Goal: Task Accomplishment & Management: Manage account settings

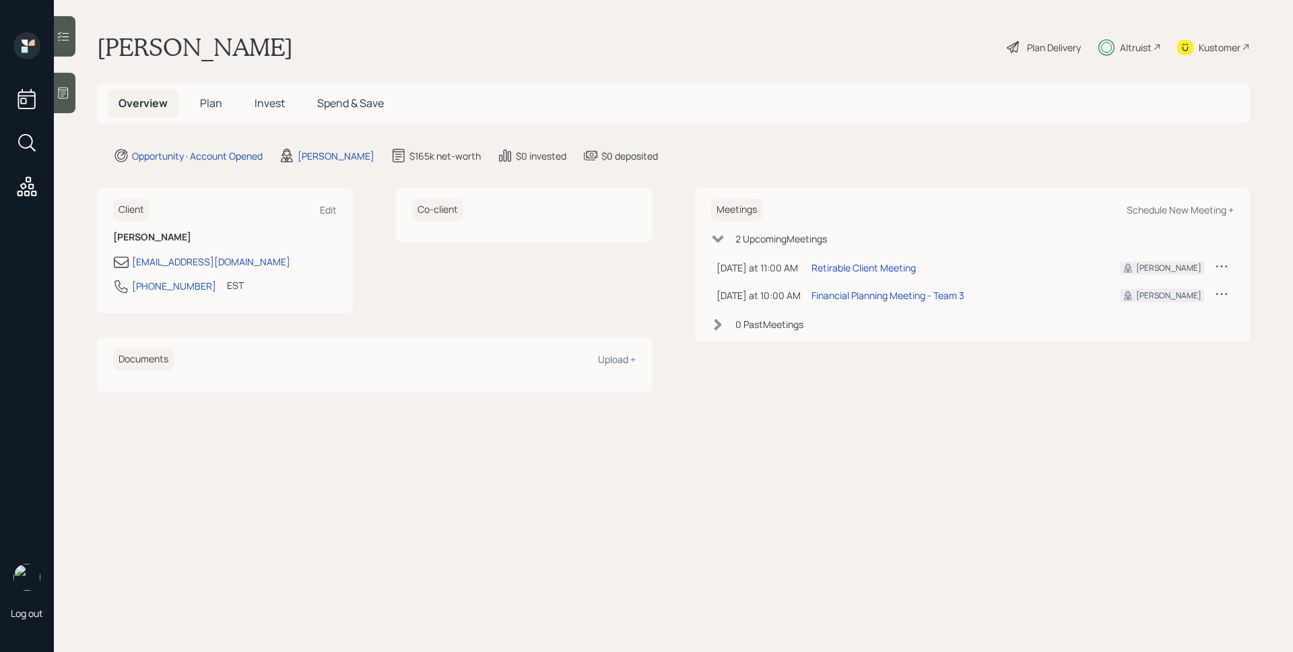
click at [211, 97] on span "Plan" at bounding box center [211, 103] width 22 height 15
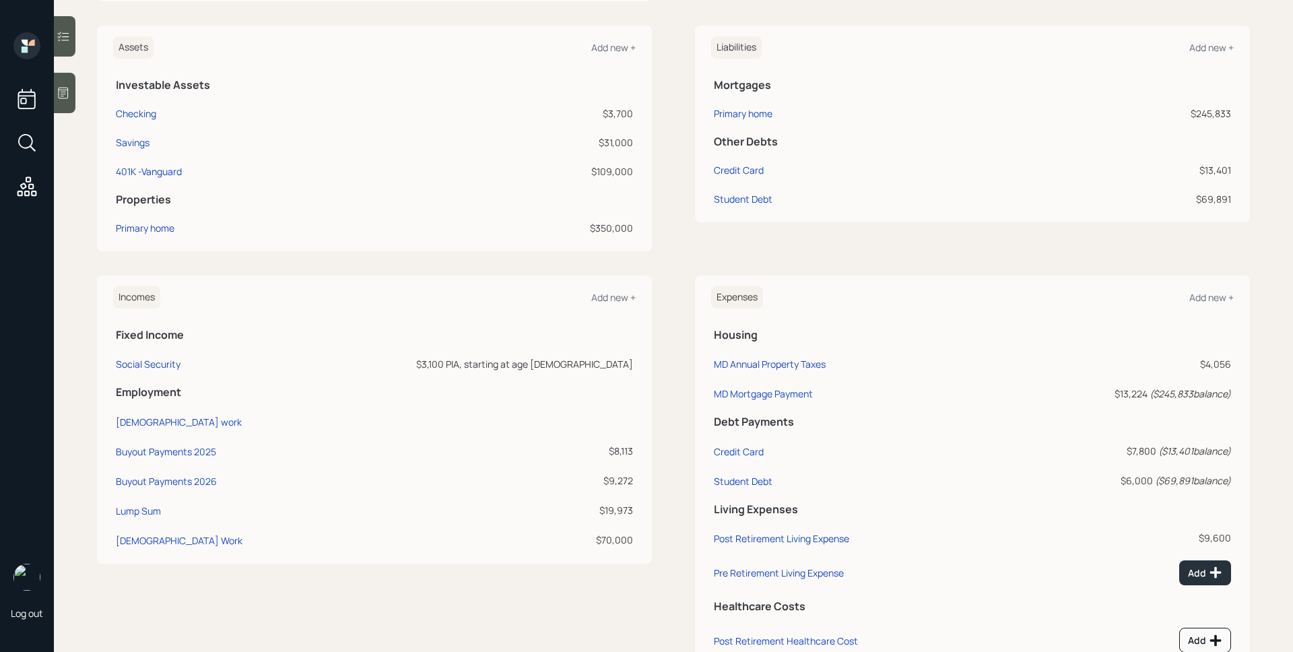
scroll to position [369, 0]
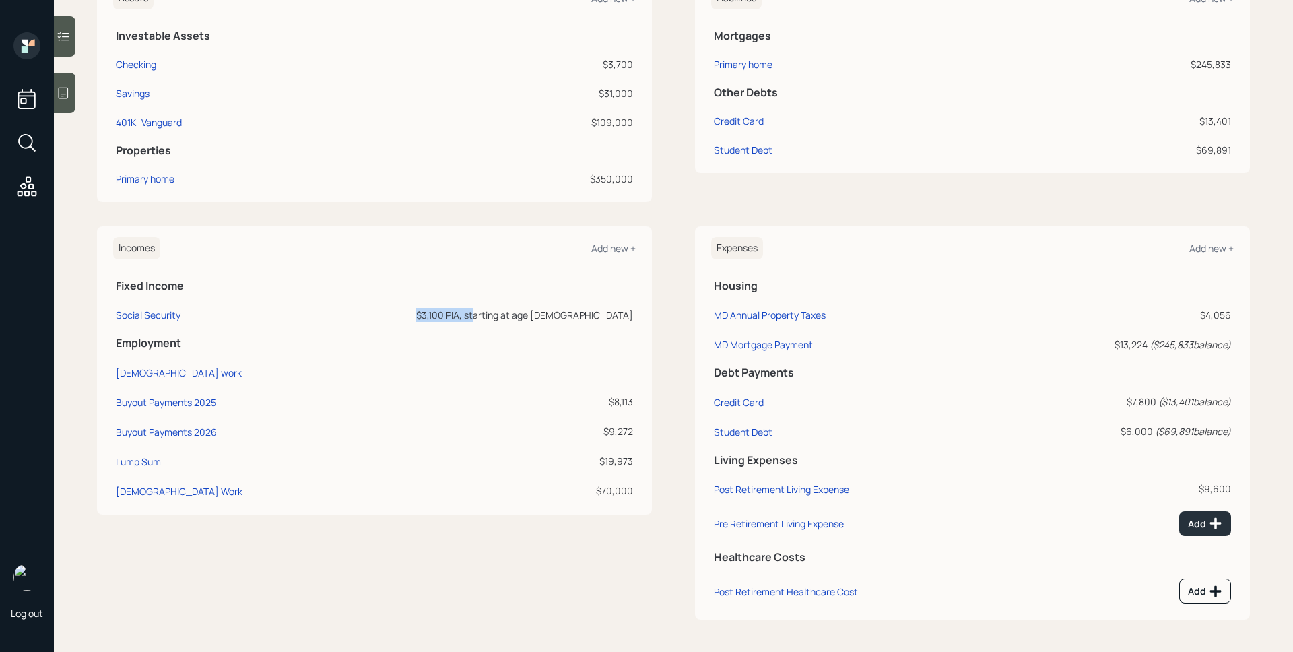
drag, startPoint x: 505, startPoint y: 315, endPoint x: 563, endPoint y: 315, distance: 58.6
click at [563, 315] on div "$3,100 PIA, starting at age [DEMOGRAPHIC_DATA]" at bounding box center [472, 315] width 323 height 14
drag, startPoint x: 574, startPoint y: 311, endPoint x: 581, endPoint y: 309, distance: 7.0
click at [575, 311] on div "$3,100 PIA, starting at age [DEMOGRAPHIC_DATA]" at bounding box center [472, 315] width 323 height 14
drag, startPoint x: 604, startPoint y: 311, endPoint x: 635, endPoint y: 311, distance: 31.7
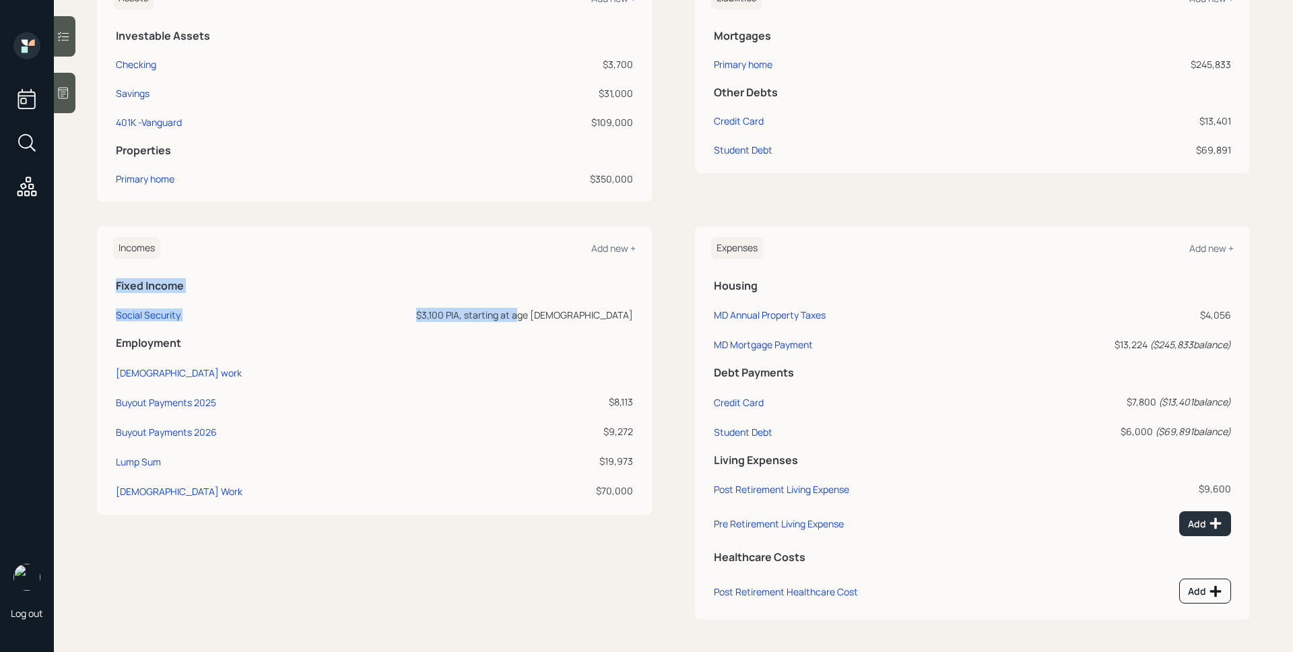
click at [635, 311] on div "Incomes Add new + Fixed Income Social Security $3,100 PIA, starting at age [DEM…" at bounding box center [374, 370] width 555 height 288
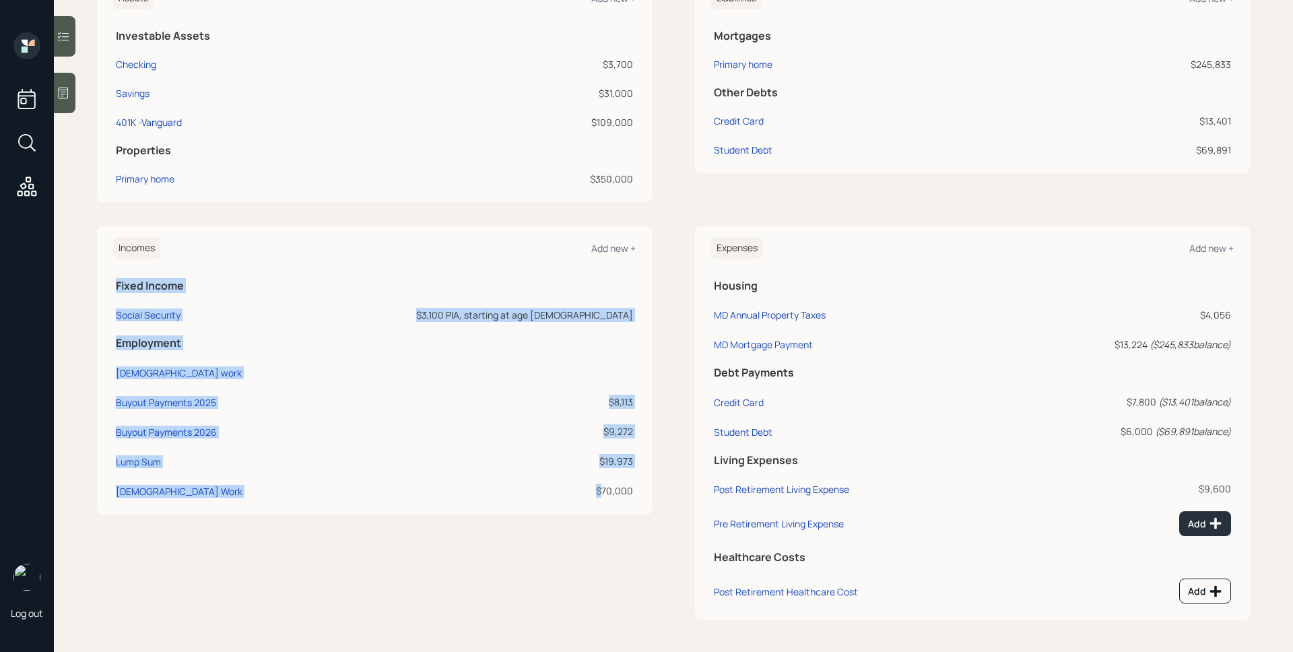
drag, startPoint x: 638, startPoint y: 490, endPoint x: 598, endPoint y: 492, distance: 40.4
click at [598, 492] on div "Incomes Add new + Fixed Income Social Security $3,100 PIA, starting at age [DEM…" at bounding box center [374, 370] width 555 height 288
click at [140, 494] on div "[DEMOGRAPHIC_DATA] Work" at bounding box center [179, 491] width 127 height 13
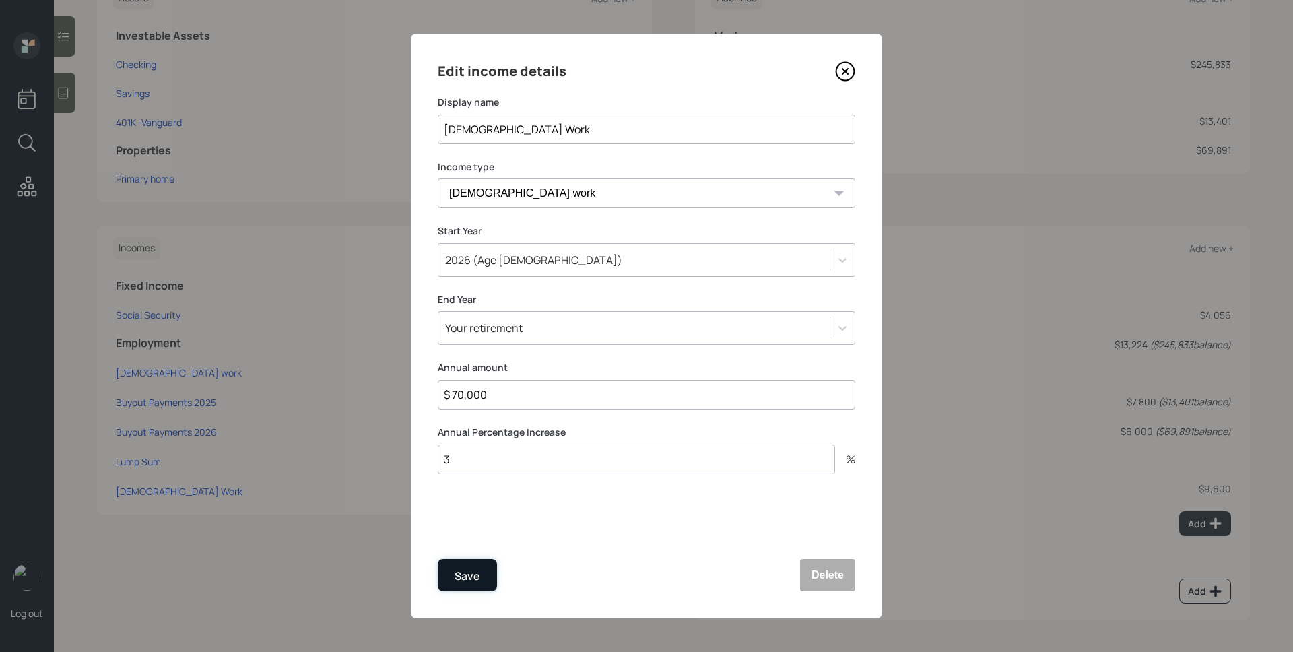
click at [482, 575] on button "Save" at bounding box center [467, 575] width 59 height 32
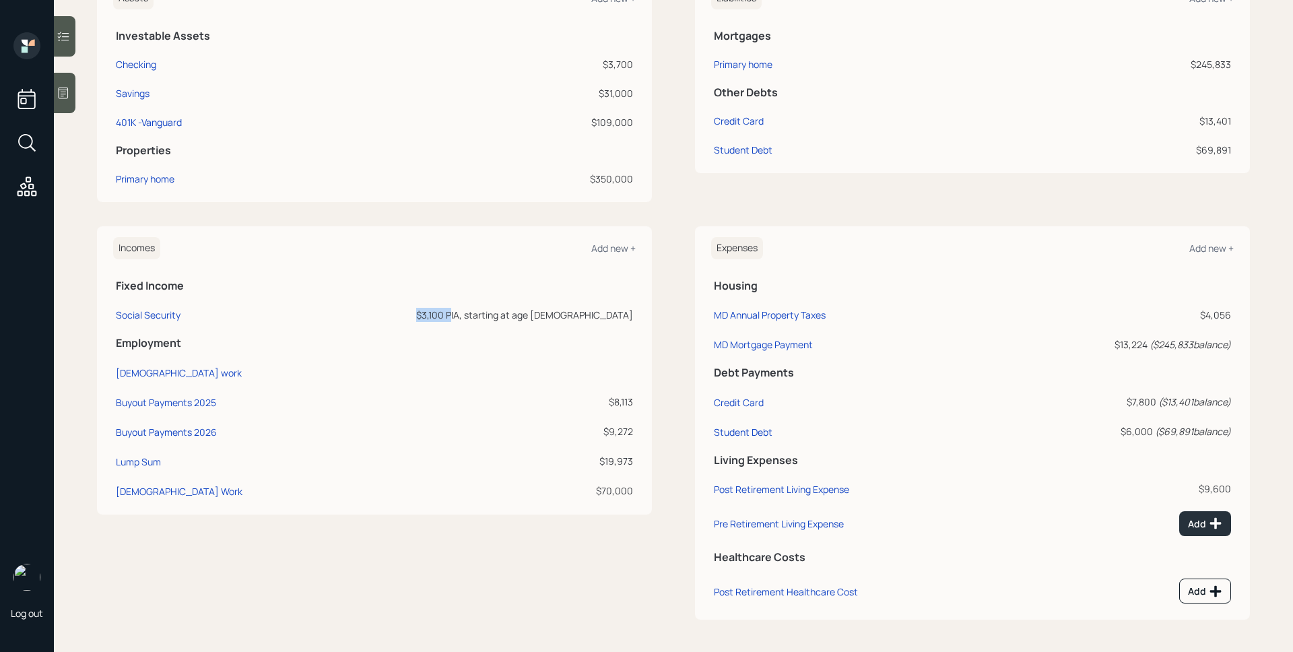
drag, startPoint x: 524, startPoint y: 305, endPoint x: 540, endPoint y: 308, distance: 16.5
click at [540, 308] on td "$3,100 PIA, starting at age [DEMOGRAPHIC_DATA]" at bounding box center [472, 313] width 328 height 30
click at [538, 313] on div "$3,100 PIA, starting at age [DEMOGRAPHIC_DATA]" at bounding box center [472, 315] width 323 height 14
drag, startPoint x: 511, startPoint y: 317, endPoint x: 535, endPoint y: 316, distance: 24.3
click at [535, 316] on div "$3,100 PIA, starting at age [DEMOGRAPHIC_DATA]" at bounding box center [472, 315] width 323 height 14
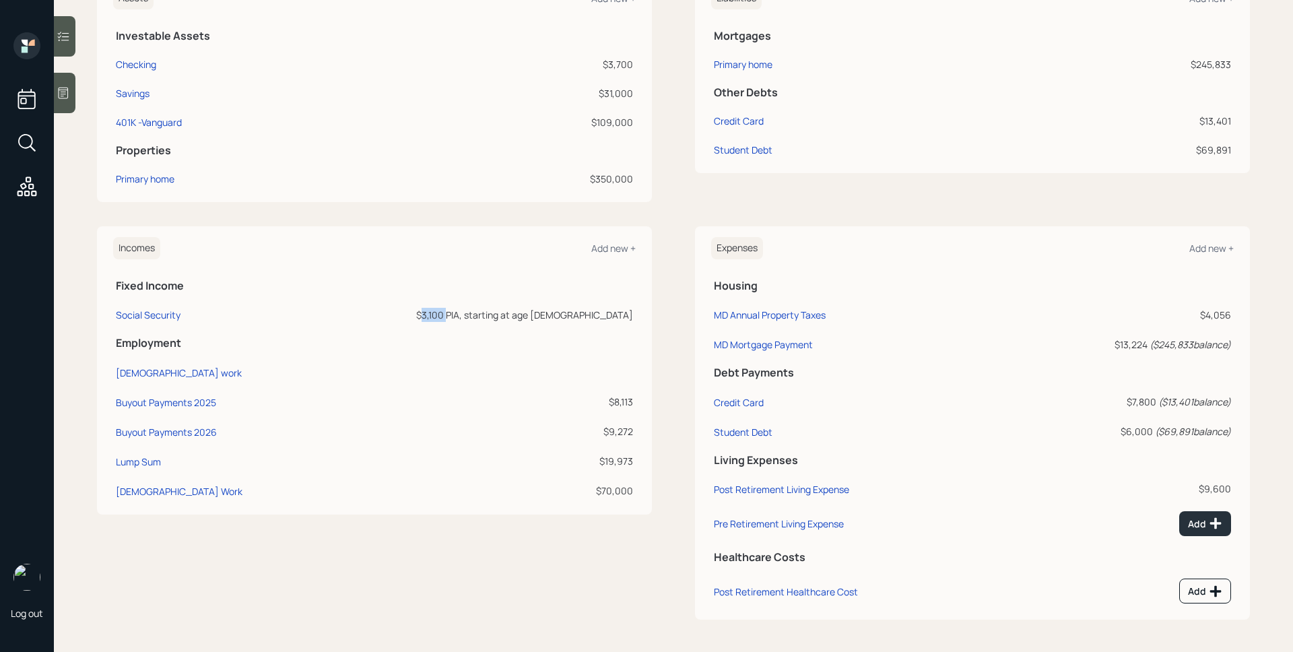
click at [535, 316] on div "$3,100 PIA, starting at age [DEMOGRAPHIC_DATA]" at bounding box center [472, 315] width 323 height 14
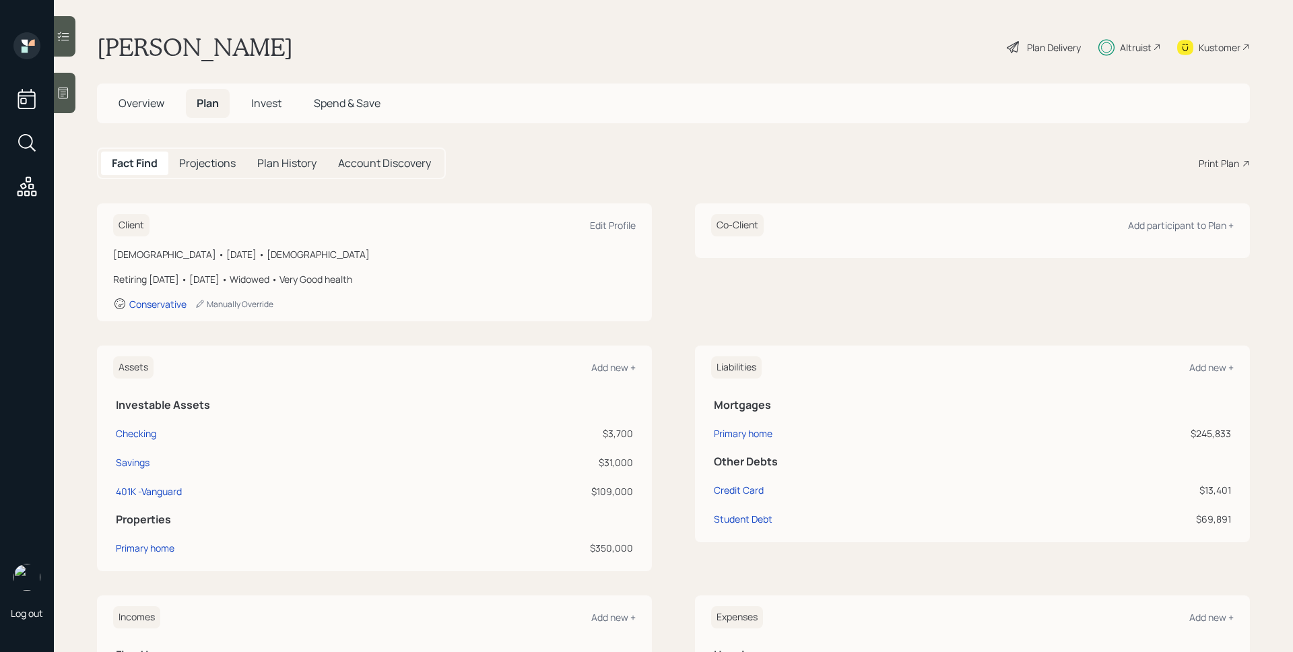
click at [1033, 42] on div "Plan Delivery" at bounding box center [1054, 47] width 54 height 14
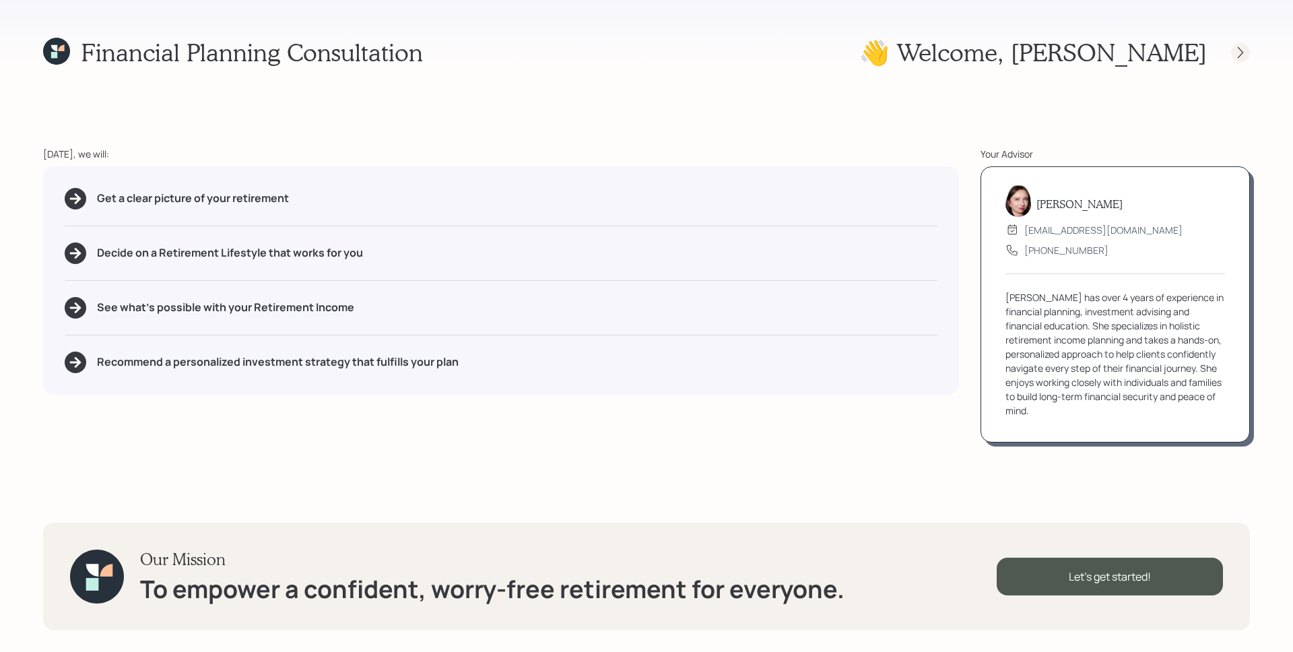
click at [1233, 55] on div at bounding box center [1241, 52] width 19 height 19
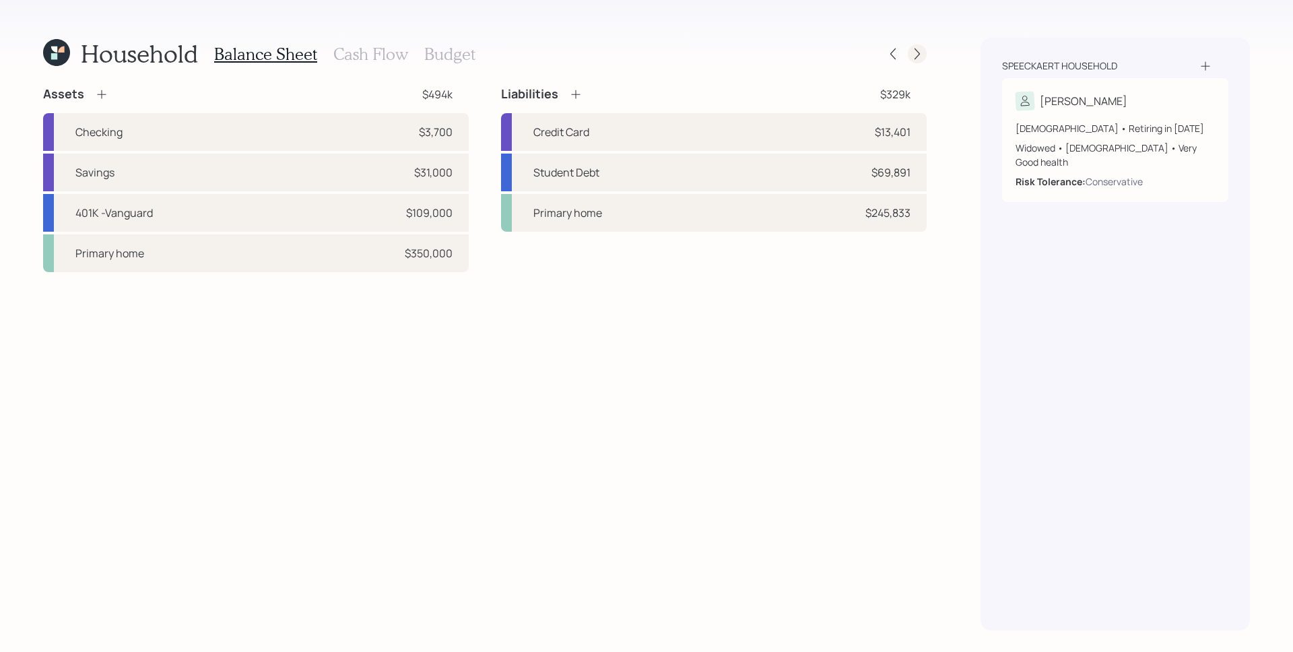
click at [915, 55] on icon at bounding box center [917, 53] width 13 height 13
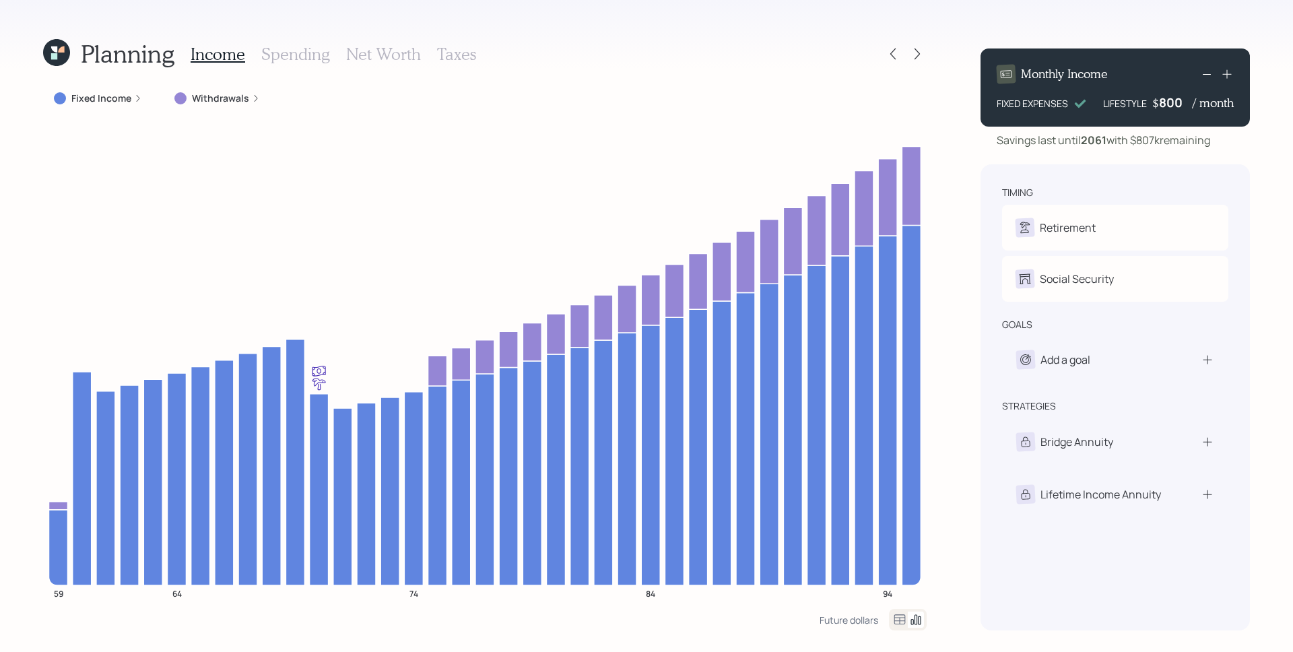
click at [134, 100] on icon at bounding box center [138, 98] width 8 height 8
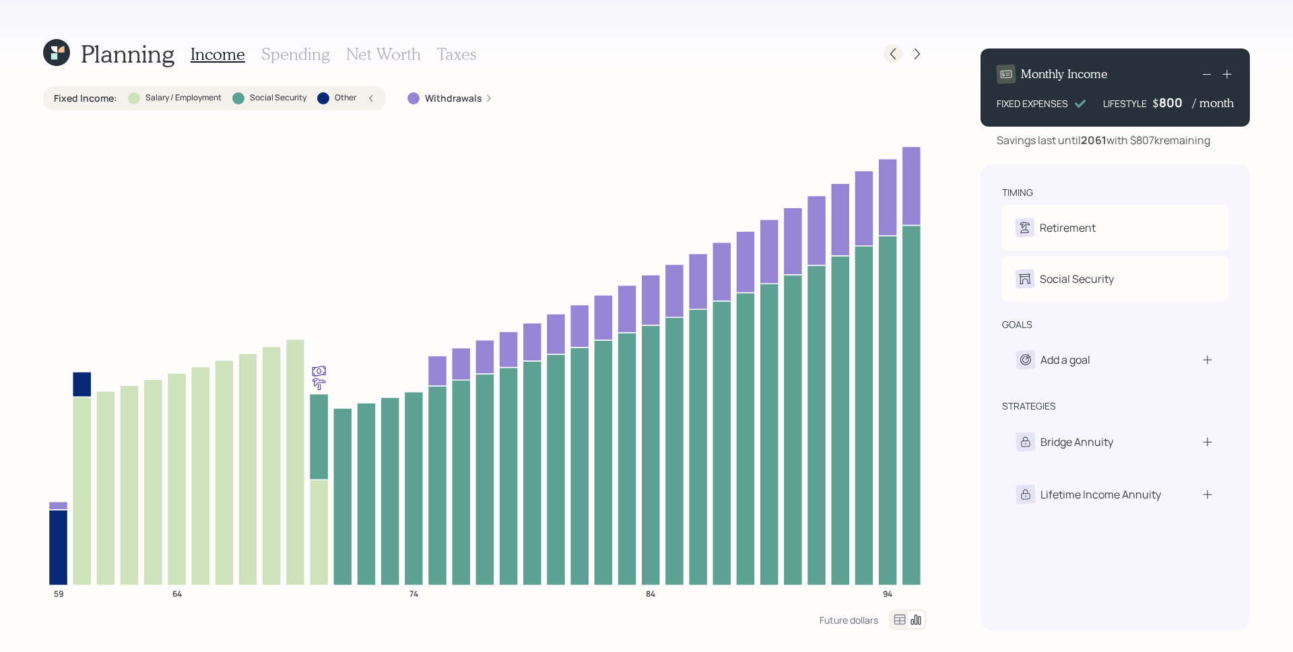
click at [896, 53] on icon at bounding box center [893, 53] width 13 height 13
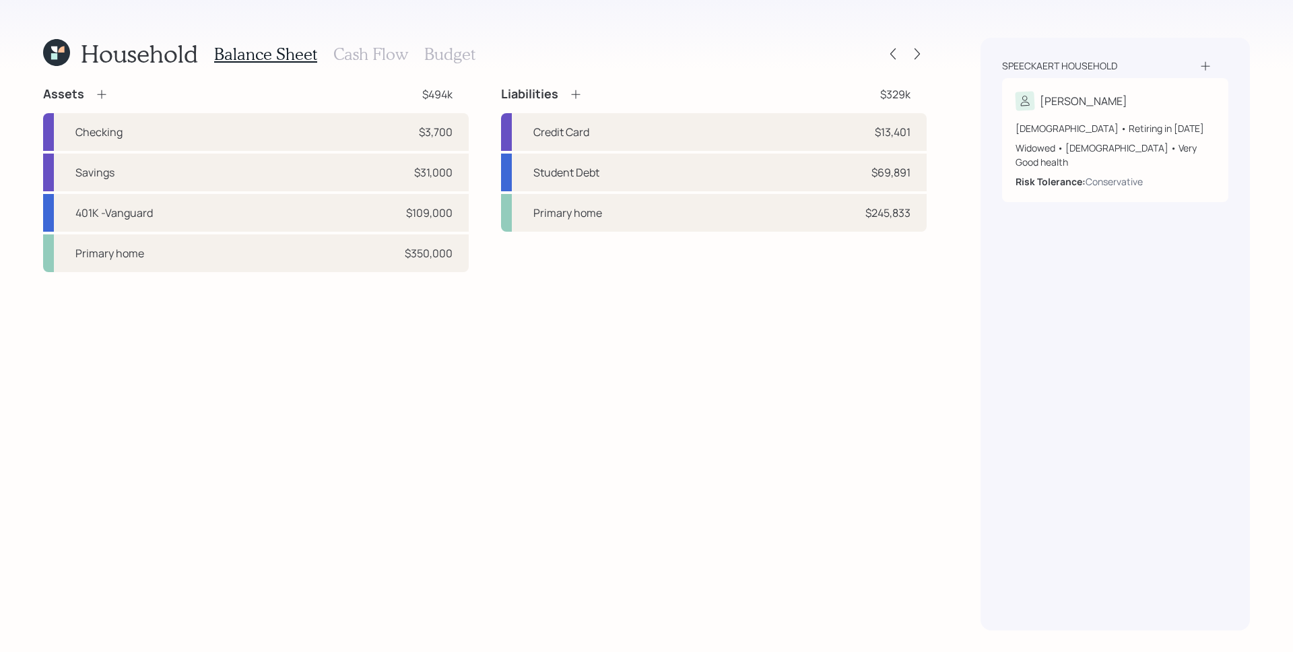
click at [370, 55] on h3 "Cash Flow" at bounding box center [370, 54] width 75 height 20
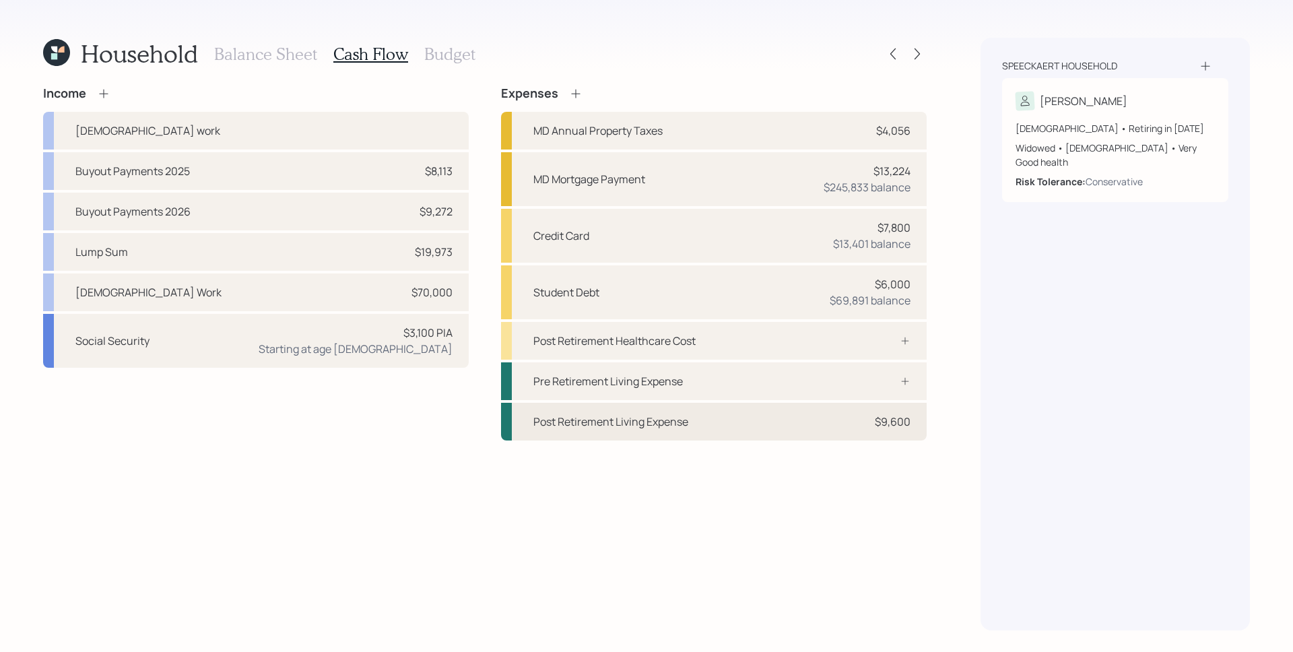
click at [766, 420] on div "Post Retirement Living Expense $9,600" at bounding box center [714, 422] width 426 height 38
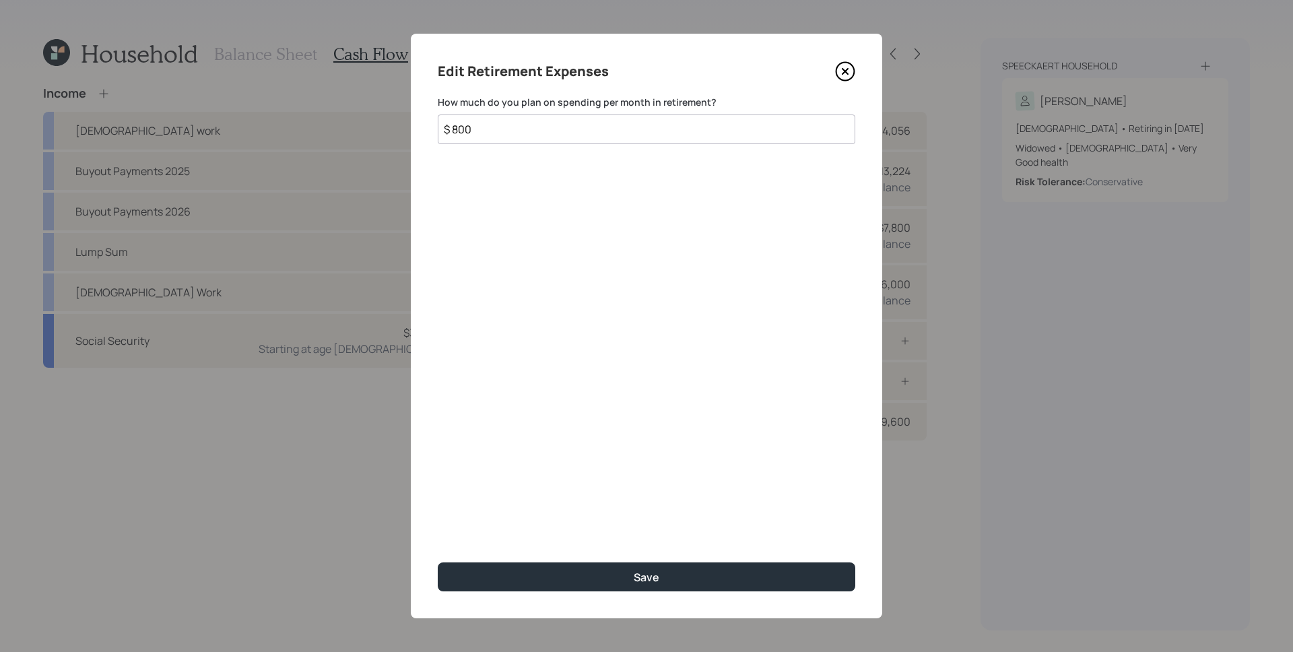
click at [842, 69] on icon at bounding box center [845, 71] width 20 height 20
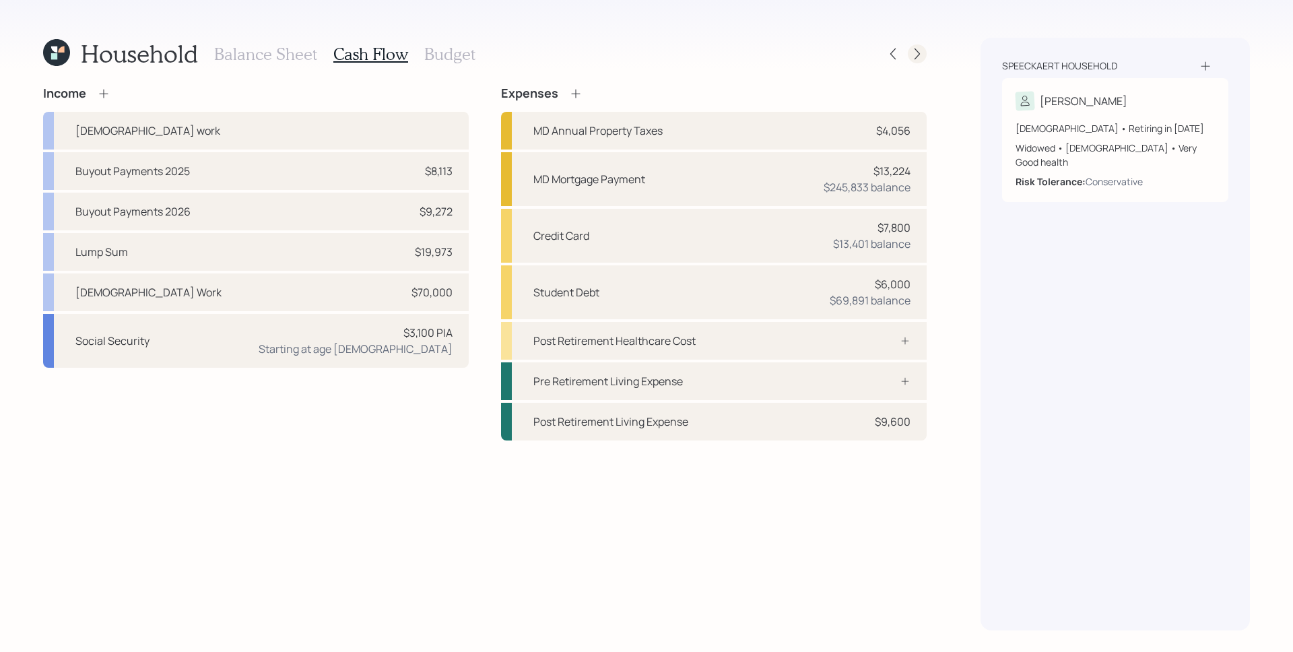
click at [917, 49] on icon at bounding box center [917, 53] width 13 height 13
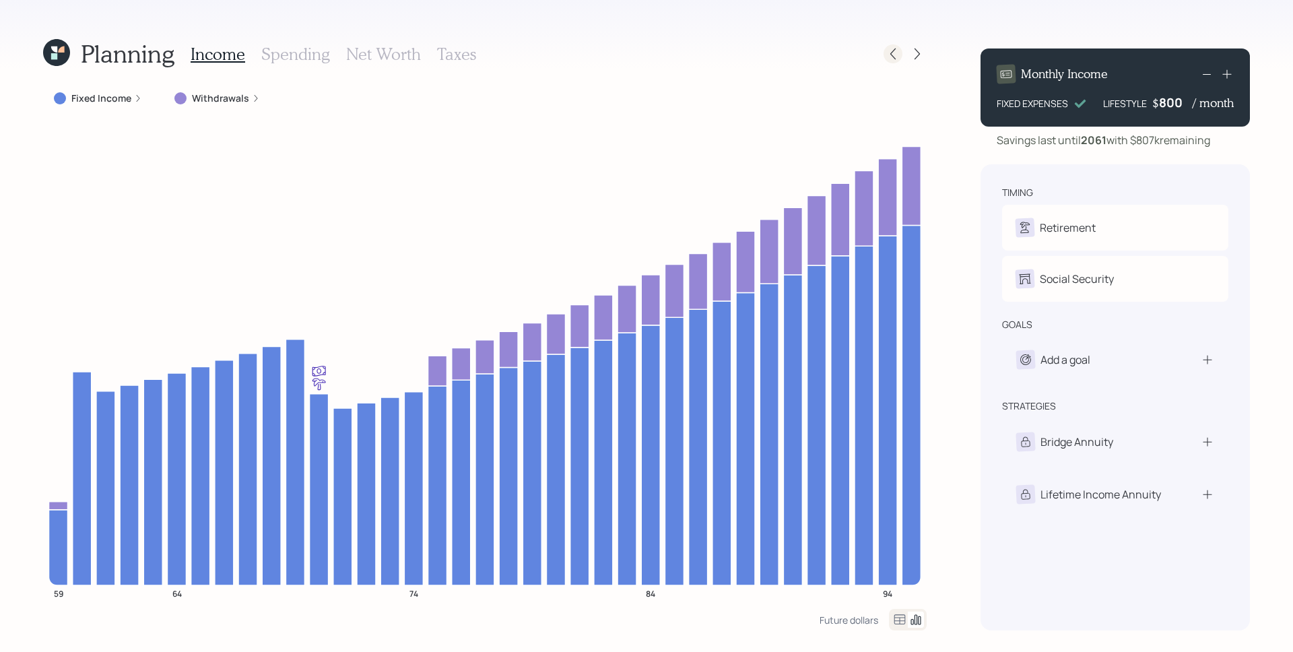
click at [897, 51] on icon at bounding box center [893, 53] width 13 height 13
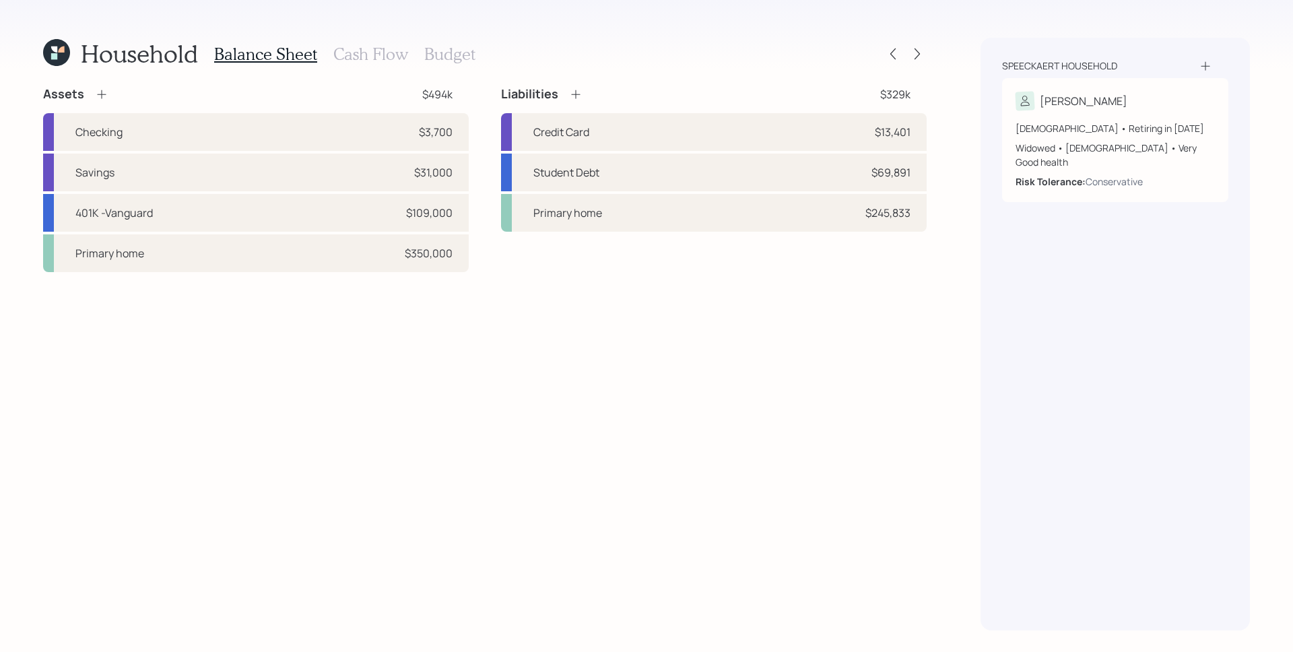
click at [376, 57] on h3 "Cash Flow" at bounding box center [370, 54] width 75 height 20
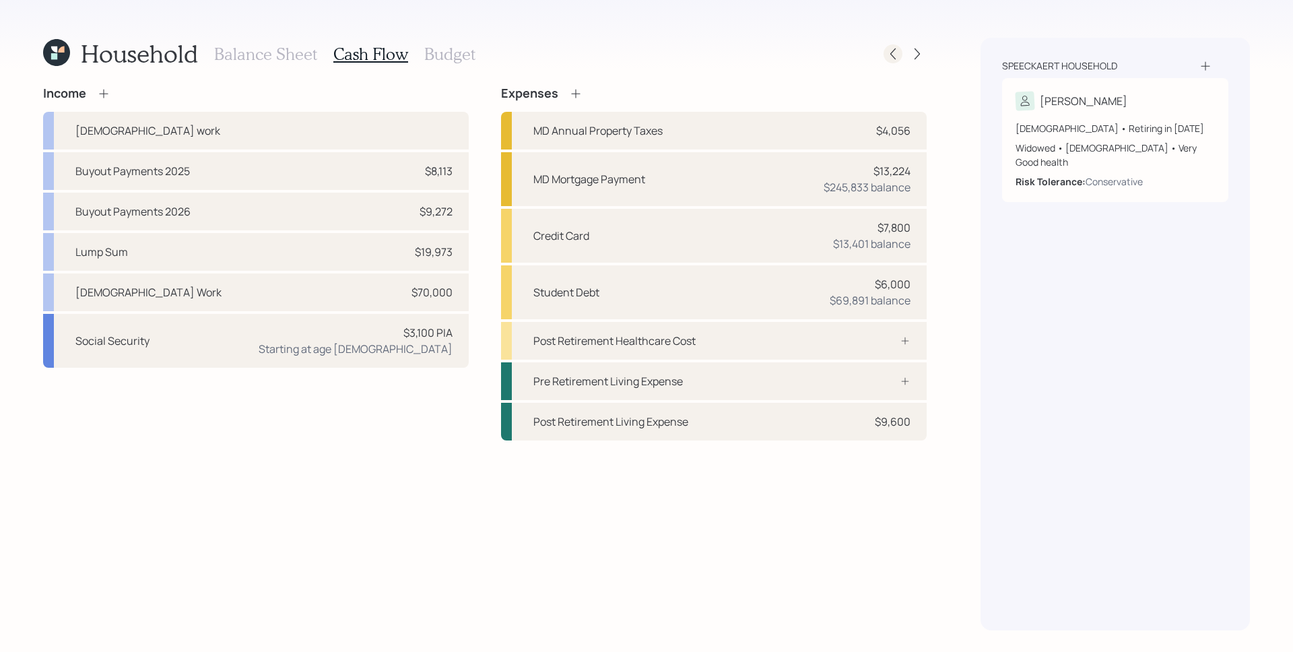
click at [892, 51] on icon at bounding box center [893, 53] width 13 height 13
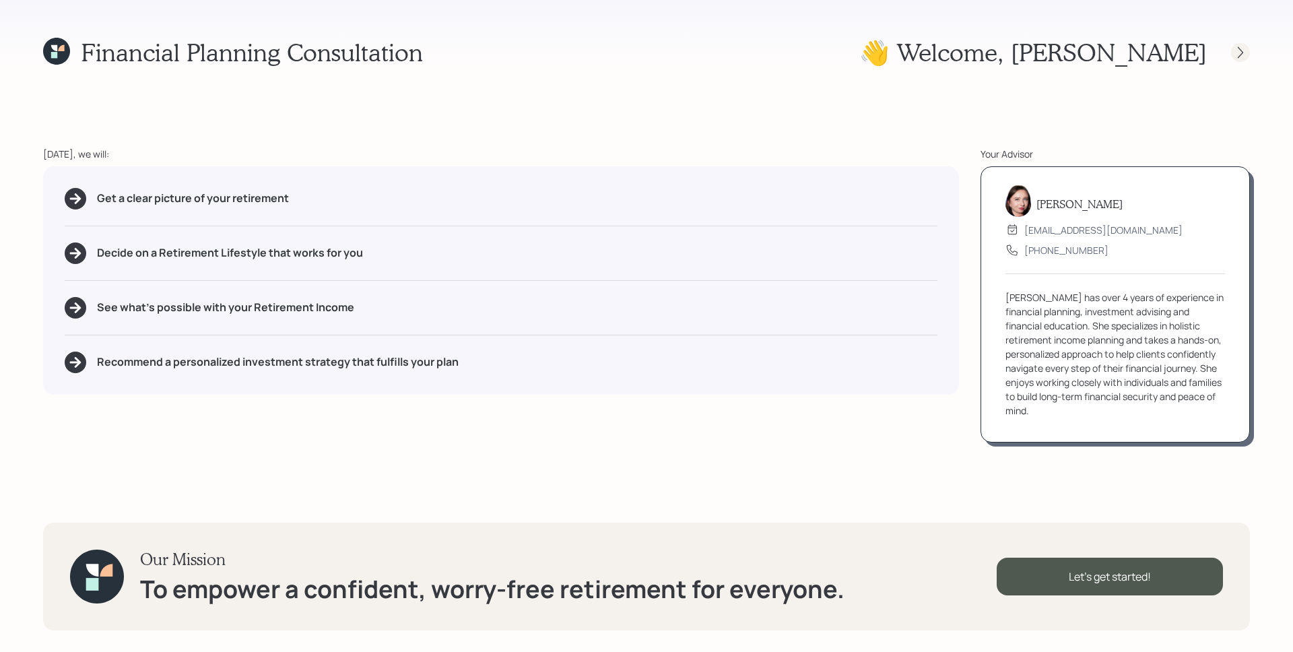
click at [1231, 53] on div at bounding box center [1228, 52] width 43 height 19
click at [1234, 56] on div at bounding box center [1241, 52] width 19 height 19
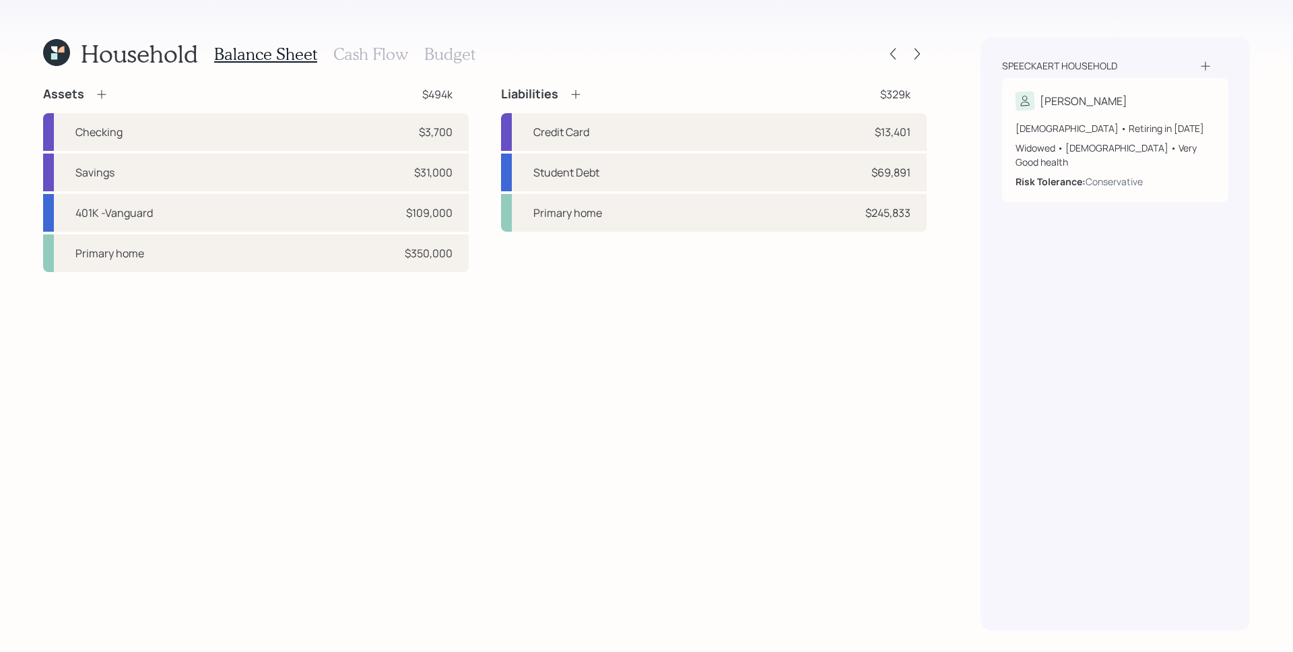
click at [386, 50] on h3 "Cash Flow" at bounding box center [370, 54] width 75 height 20
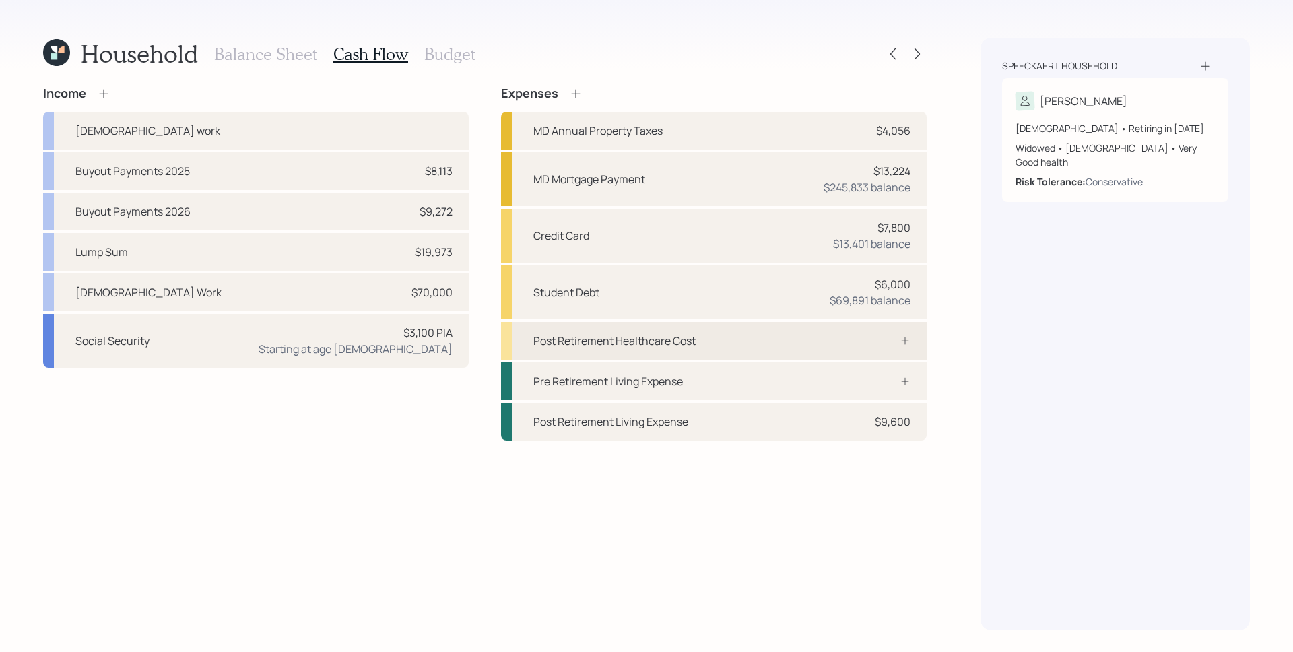
click at [834, 342] on div "Post Retirement Healthcare Cost" at bounding box center [714, 341] width 426 height 38
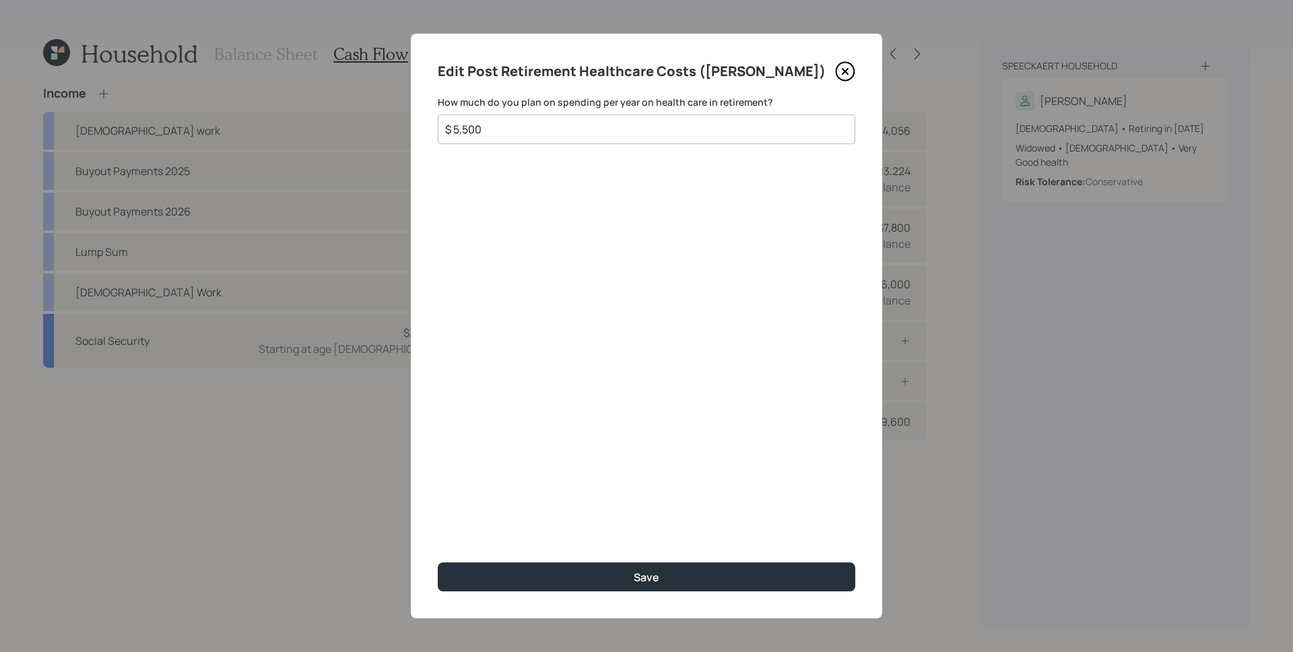
type input "$ 5,500"
click at [438, 563] on button "Save" at bounding box center [647, 577] width 418 height 29
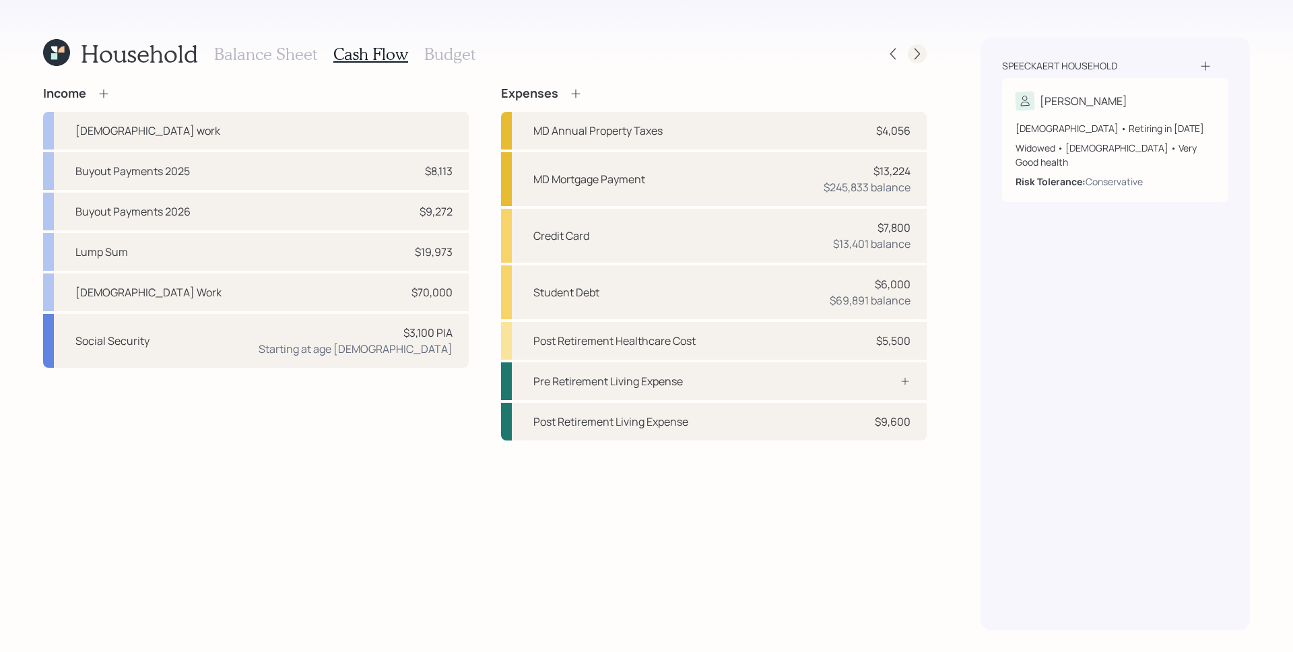
click at [917, 46] on div at bounding box center [917, 53] width 19 height 19
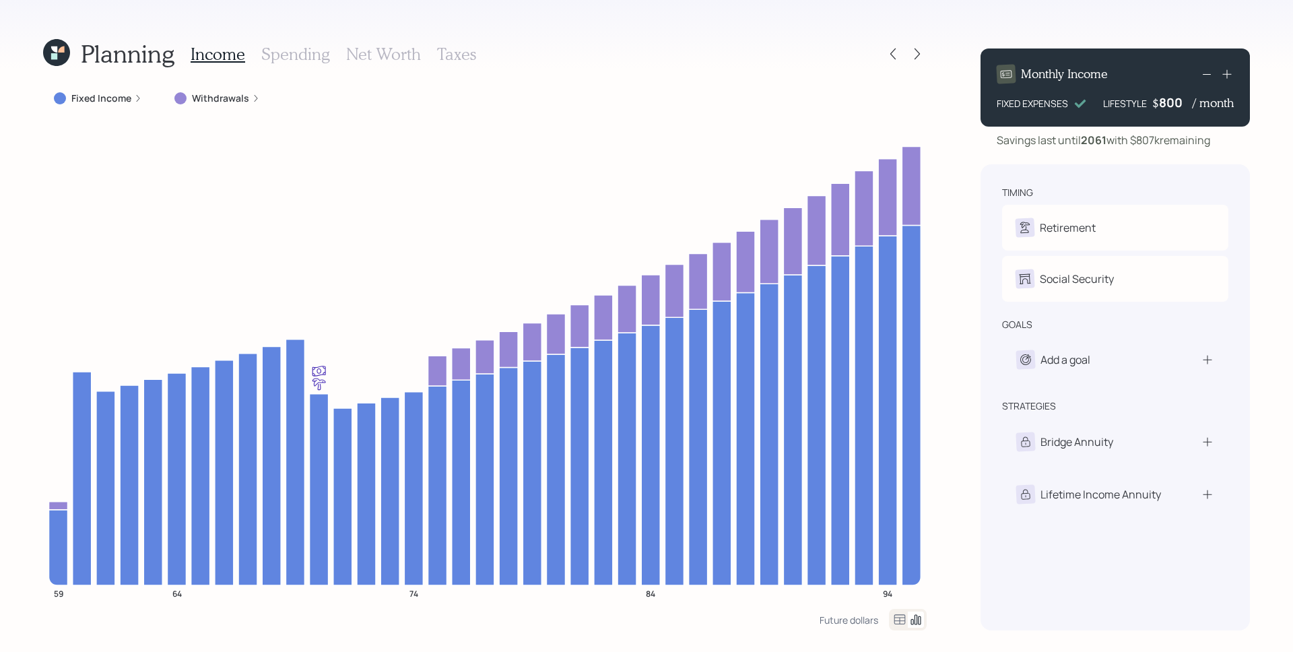
click at [292, 50] on h3 "Spending" at bounding box center [295, 54] width 69 height 20
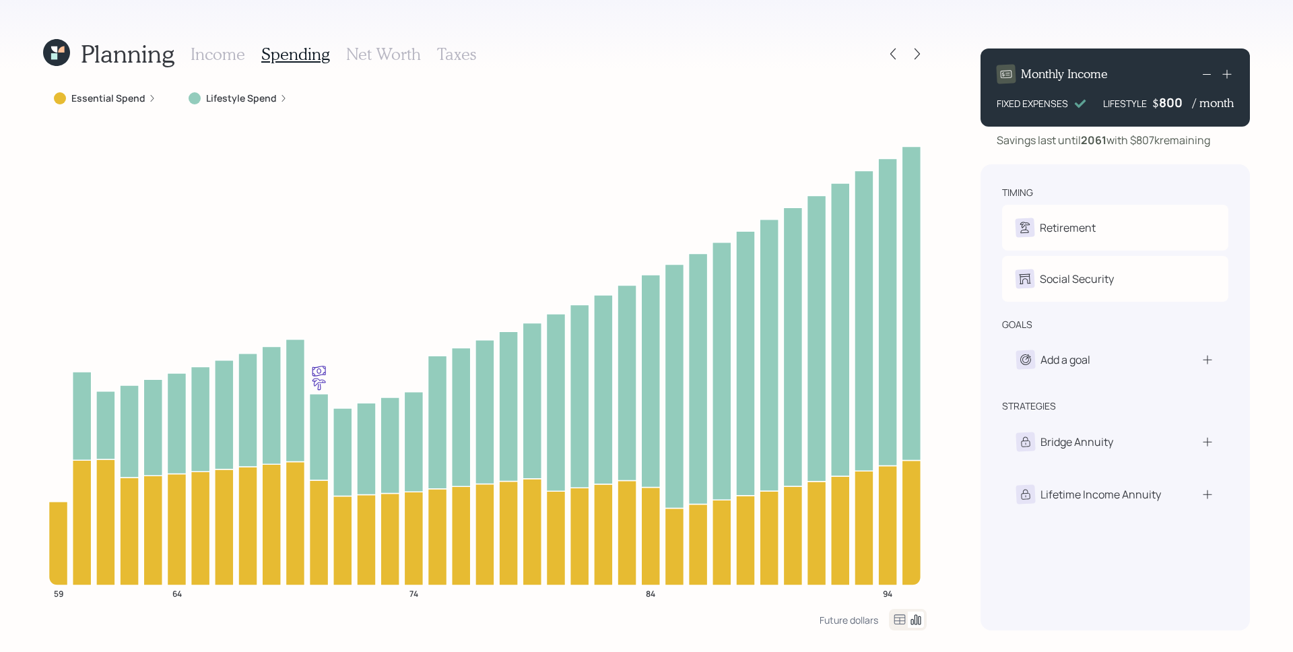
click at [143, 103] on div "Essential Spend" at bounding box center [105, 98] width 102 height 13
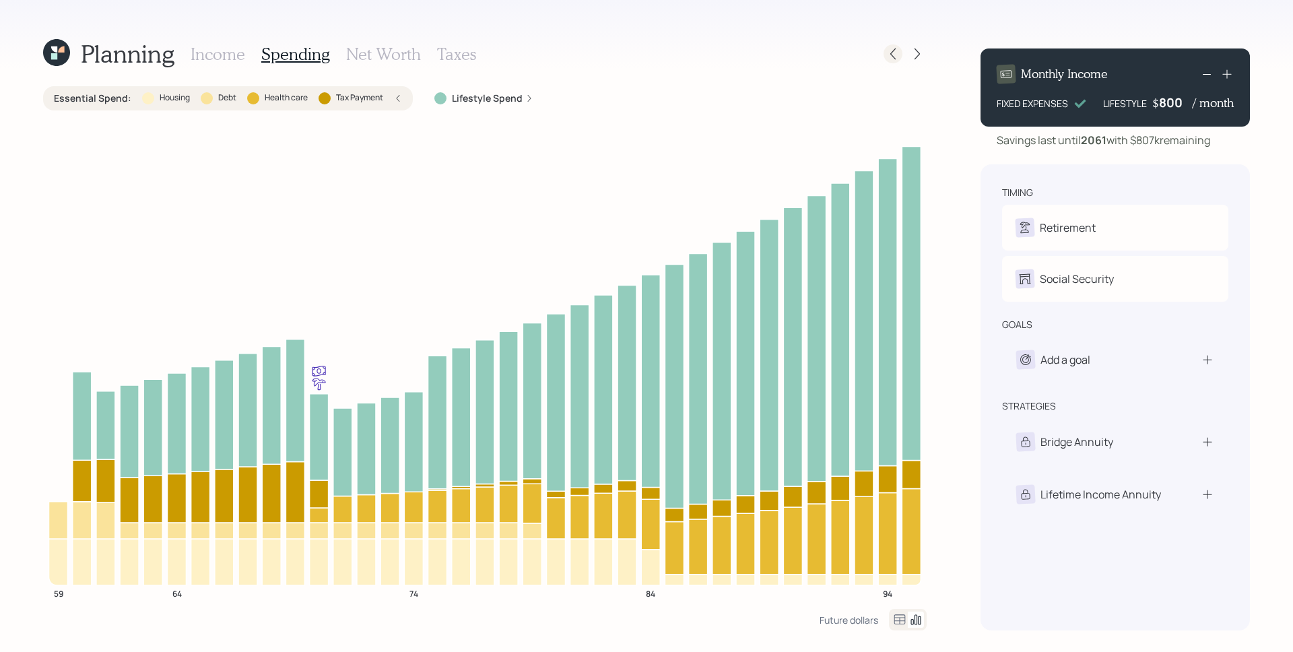
click at [899, 53] on icon at bounding box center [893, 53] width 13 height 13
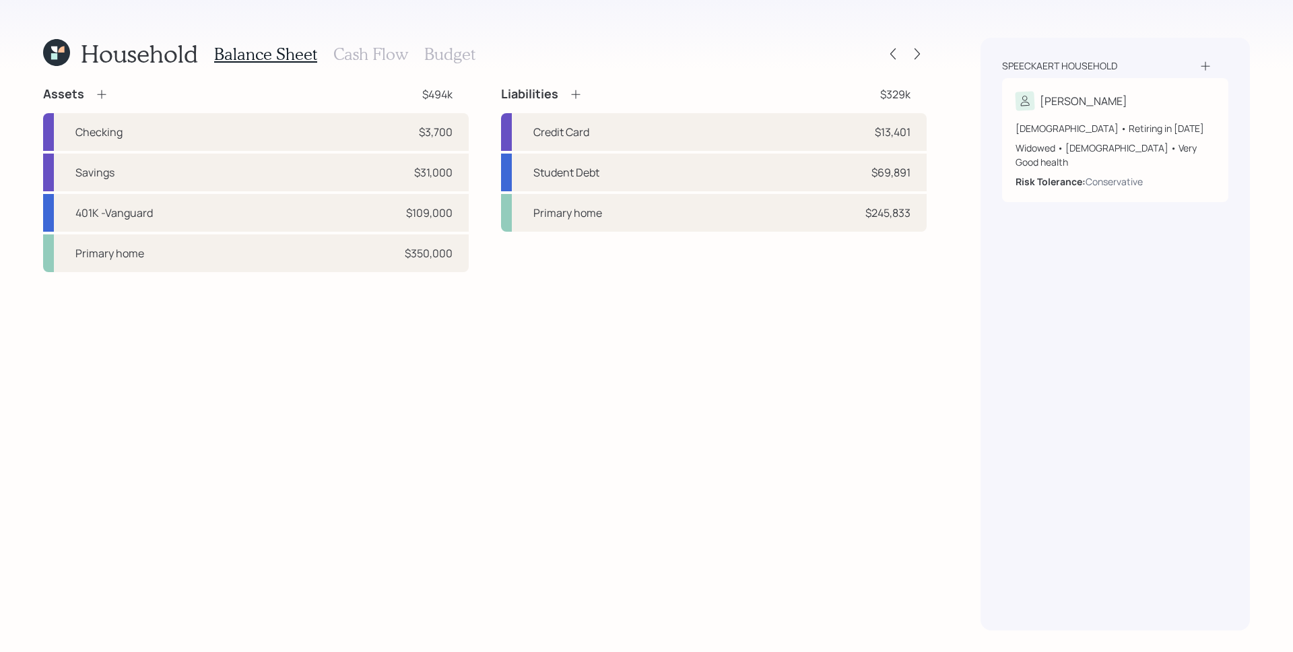
click at [375, 53] on h3 "Cash Flow" at bounding box center [370, 54] width 75 height 20
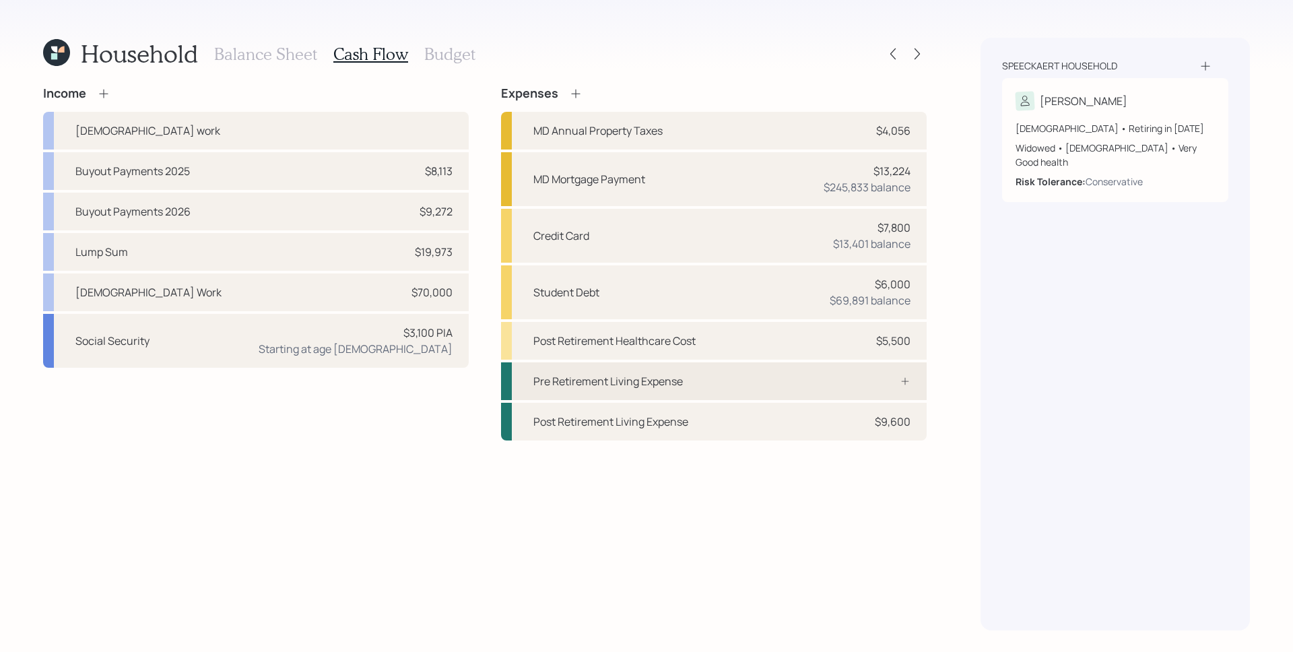
click at [773, 373] on div "Pre Retirement Living Expense" at bounding box center [714, 381] width 426 height 38
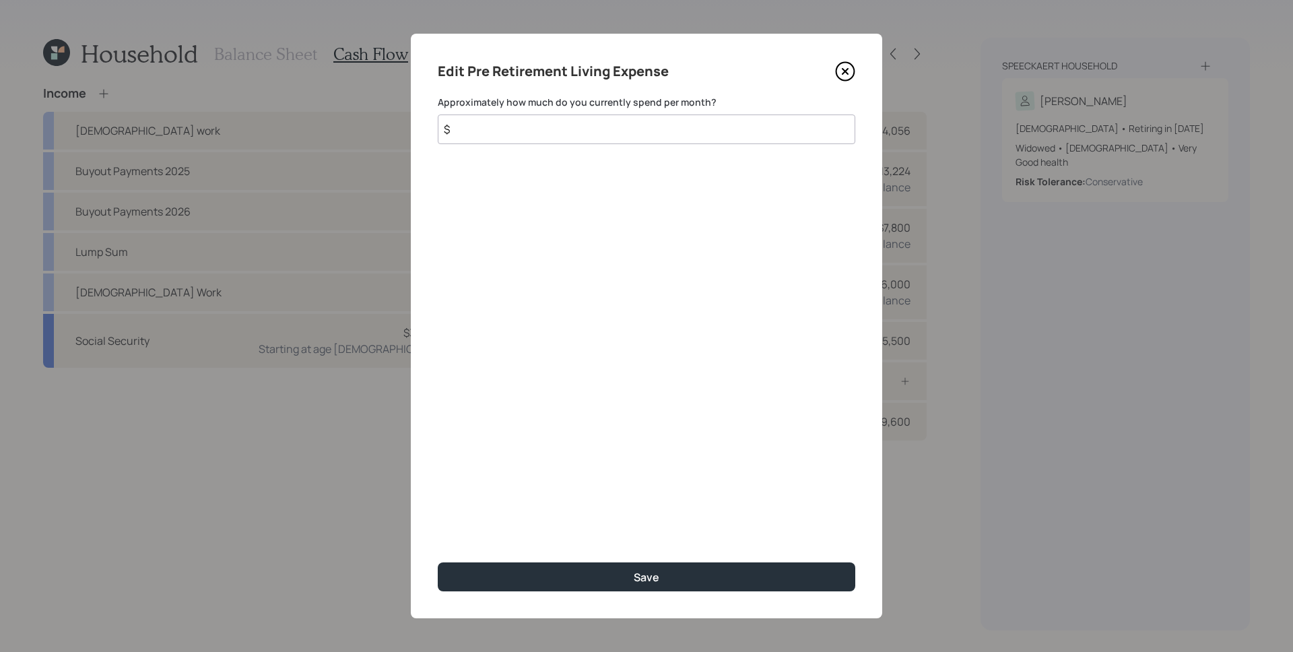
click at [579, 127] on input "$" at bounding box center [647, 130] width 418 height 30
type input "$ 800"
click at [438, 563] on button "Save" at bounding box center [647, 577] width 418 height 29
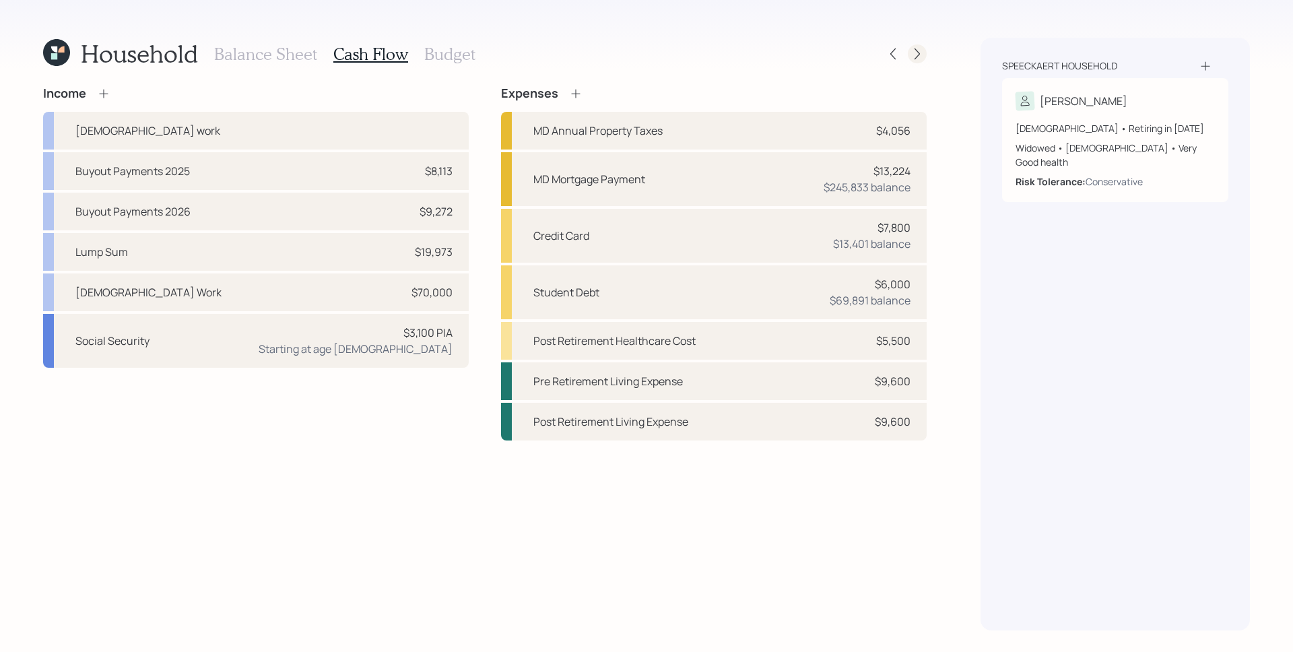
click at [920, 59] on icon at bounding box center [917, 53] width 13 height 13
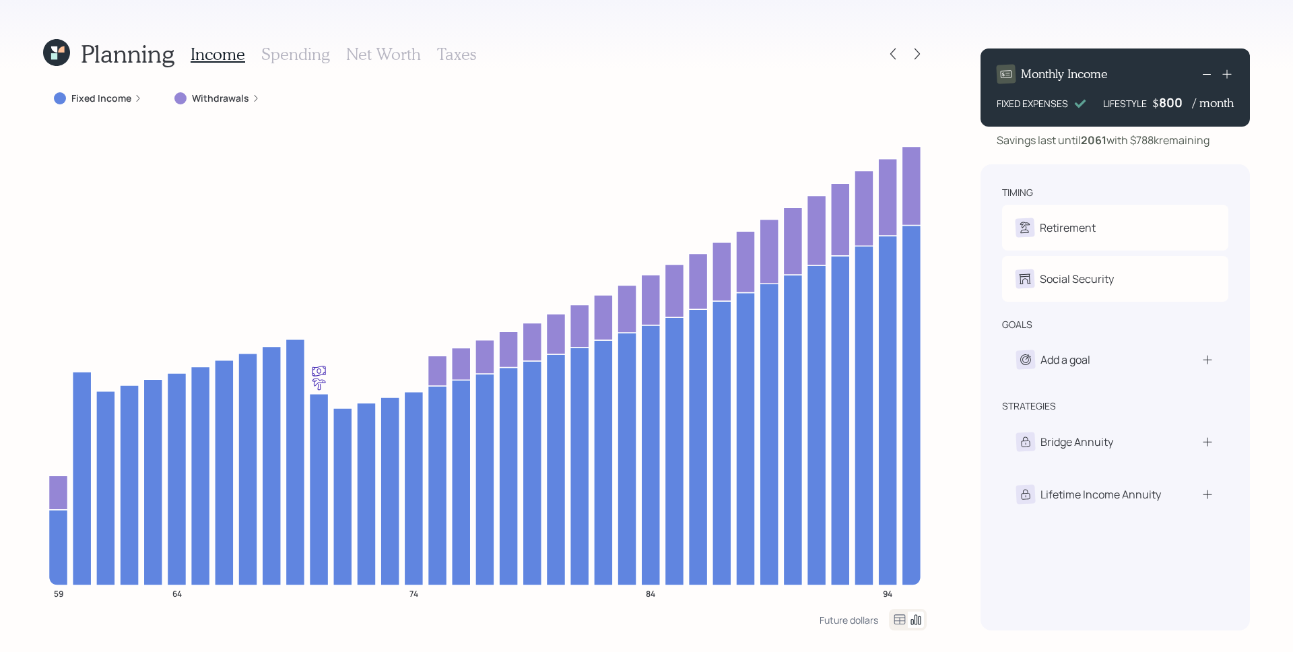
click at [129, 99] on label "Fixed Income" at bounding box center [101, 98] width 60 height 13
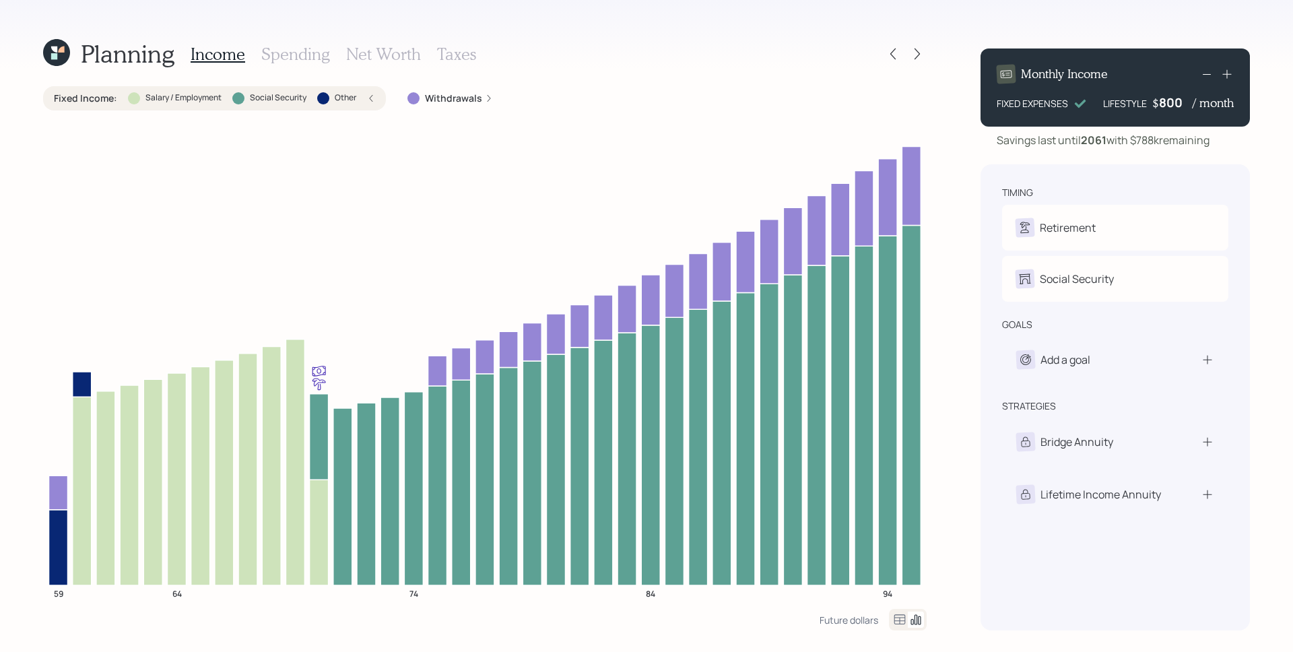
click at [483, 92] on div "Withdrawals" at bounding box center [451, 98] width 86 height 13
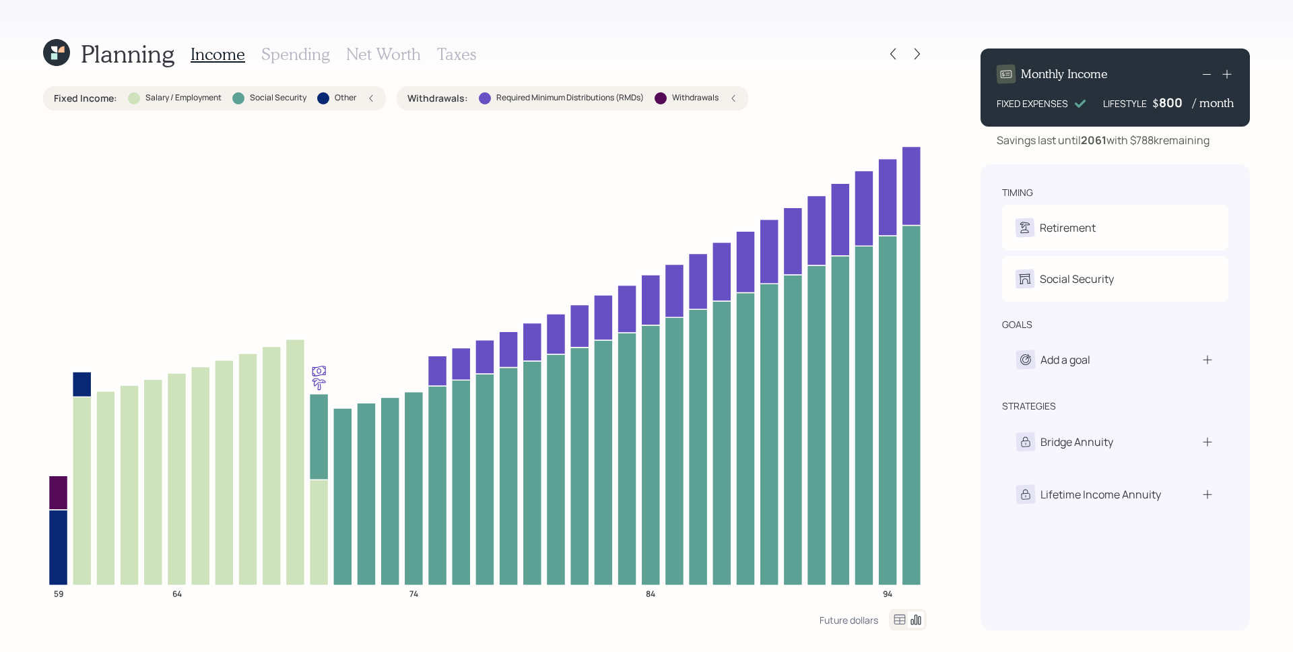
click at [949, 27] on div "Planning Income Spending Net Worth Taxes Fixed Income : Salary / Employment Soc…" at bounding box center [646, 326] width 1293 height 652
click at [916, 60] on icon at bounding box center [917, 53] width 13 height 13
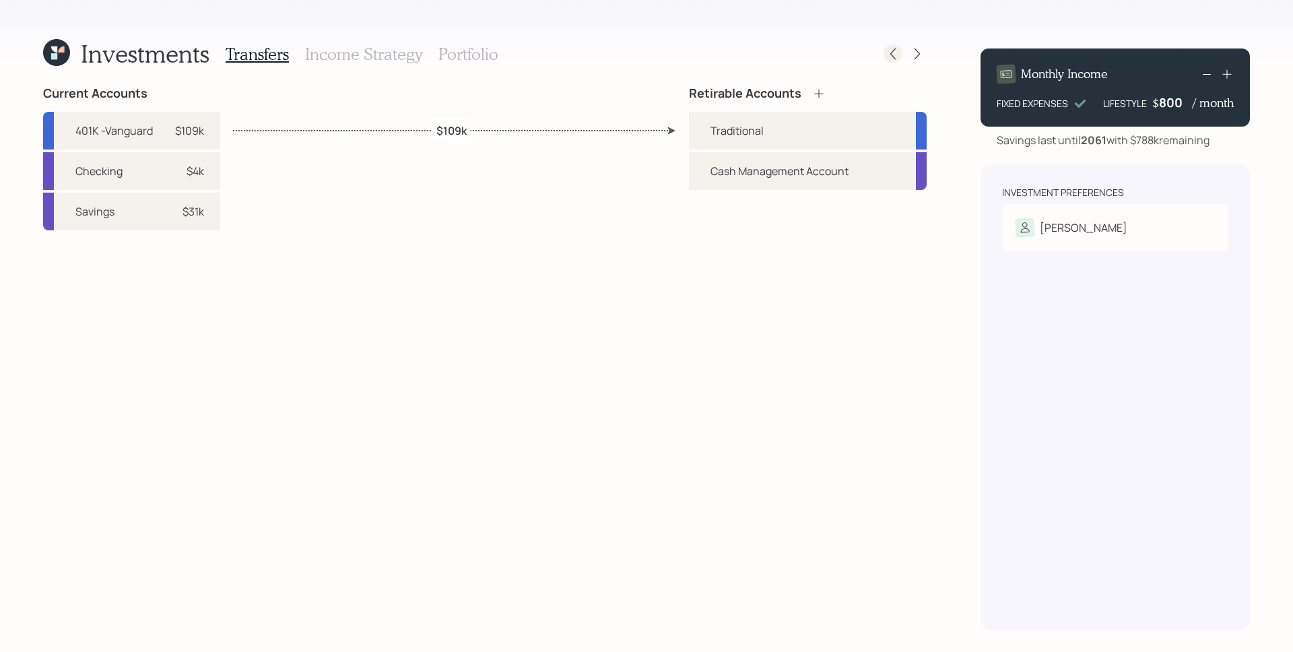
click at [900, 57] on div at bounding box center [893, 53] width 19 height 19
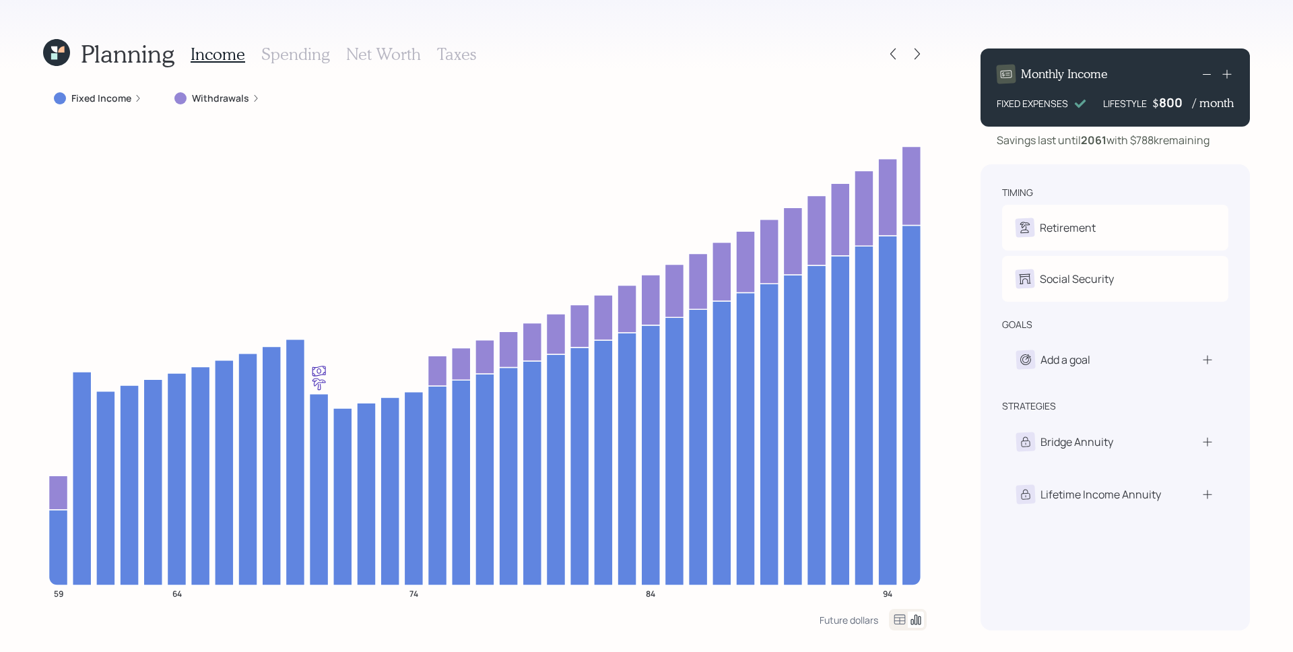
click at [904, 56] on div at bounding box center [905, 53] width 43 height 19
click at [881, 44] on div "Planning Income Spending Net Worth Taxes" at bounding box center [485, 54] width 884 height 32
click at [885, 48] on div "Planning Income Spending Net Worth Taxes" at bounding box center [485, 54] width 884 height 32
click at [889, 50] on icon at bounding box center [893, 53] width 13 height 13
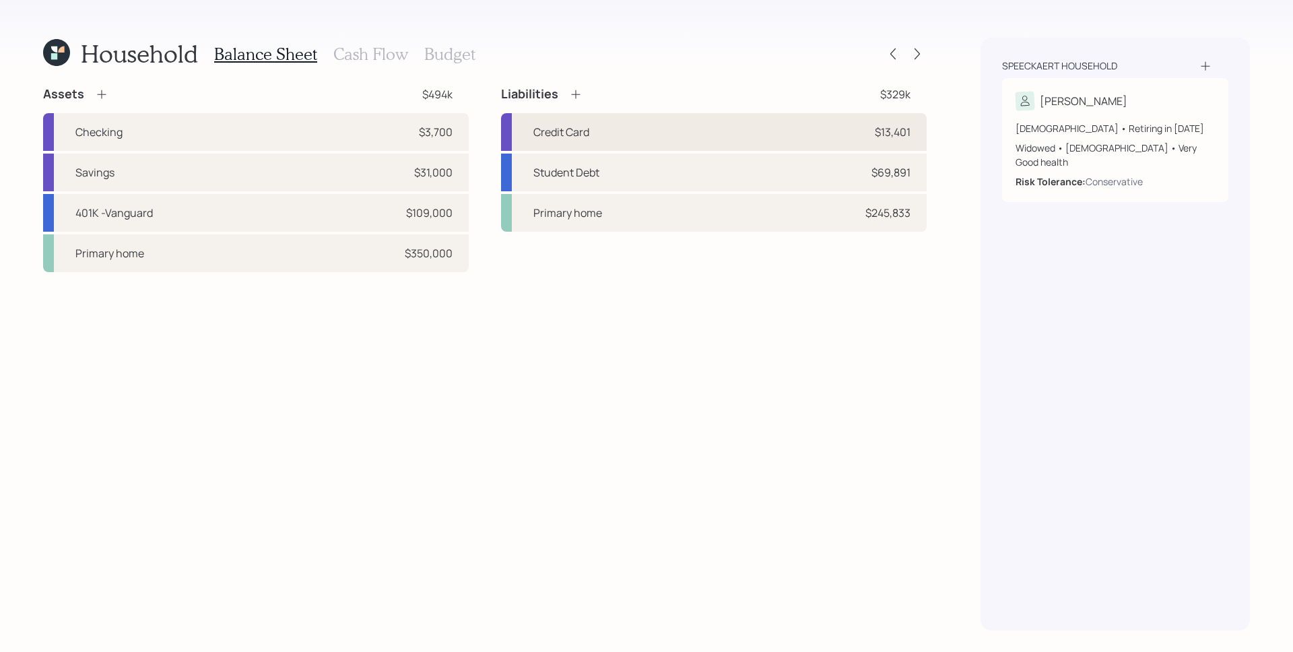
click at [820, 129] on div "Credit Card $13,401" at bounding box center [714, 132] width 426 height 38
select select "credit_card"
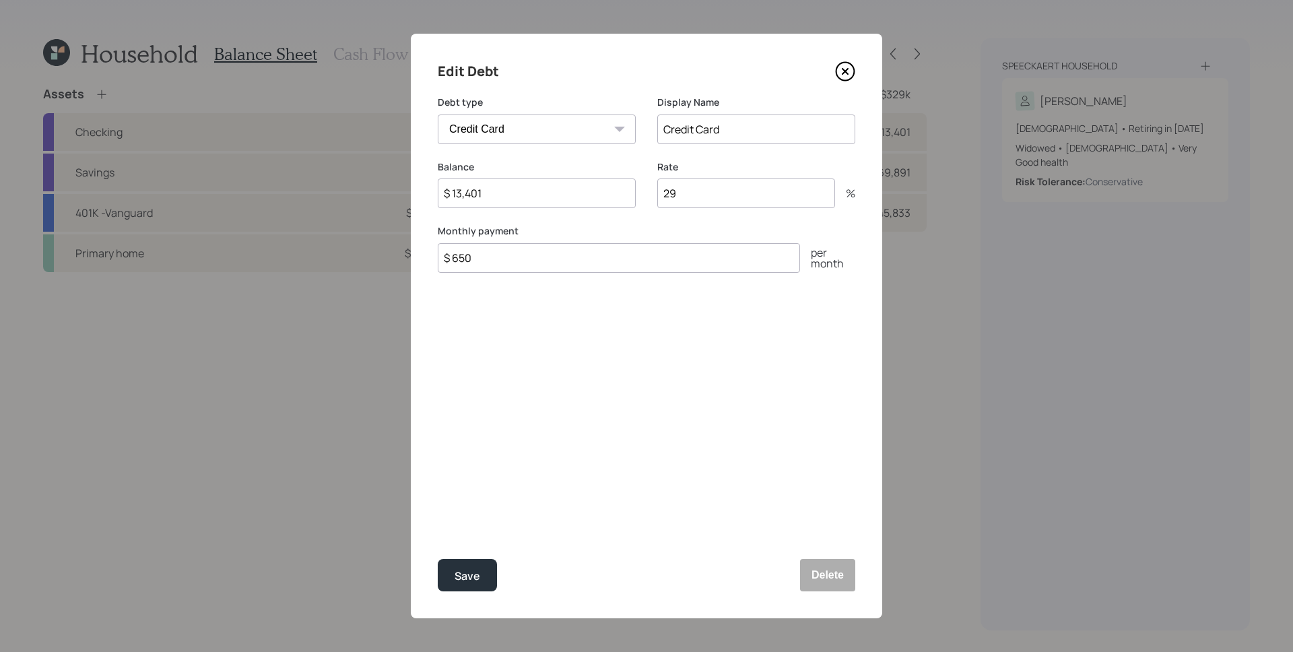
click at [839, 69] on icon at bounding box center [845, 71] width 20 height 20
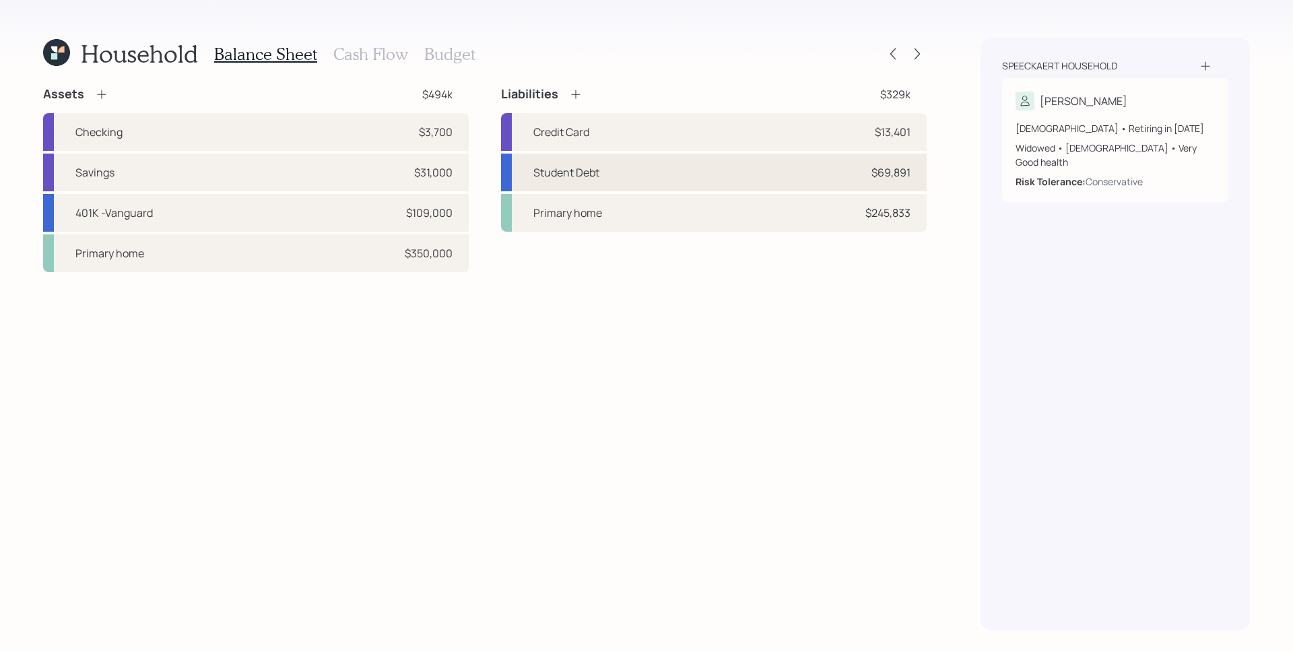
click at [879, 158] on div "Student Debt $69,891" at bounding box center [714, 173] width 426 height 38
select select "student"
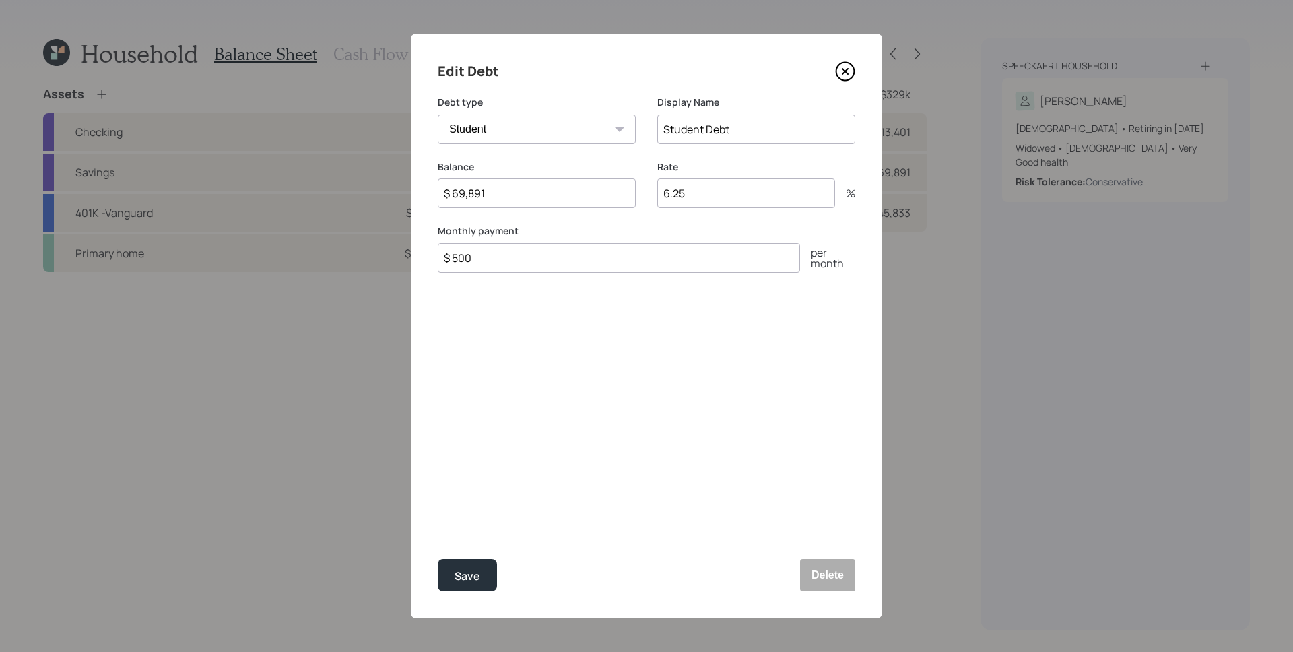
click at [848, 80] on icon at bounding box center [846, 72] width 18 height 18
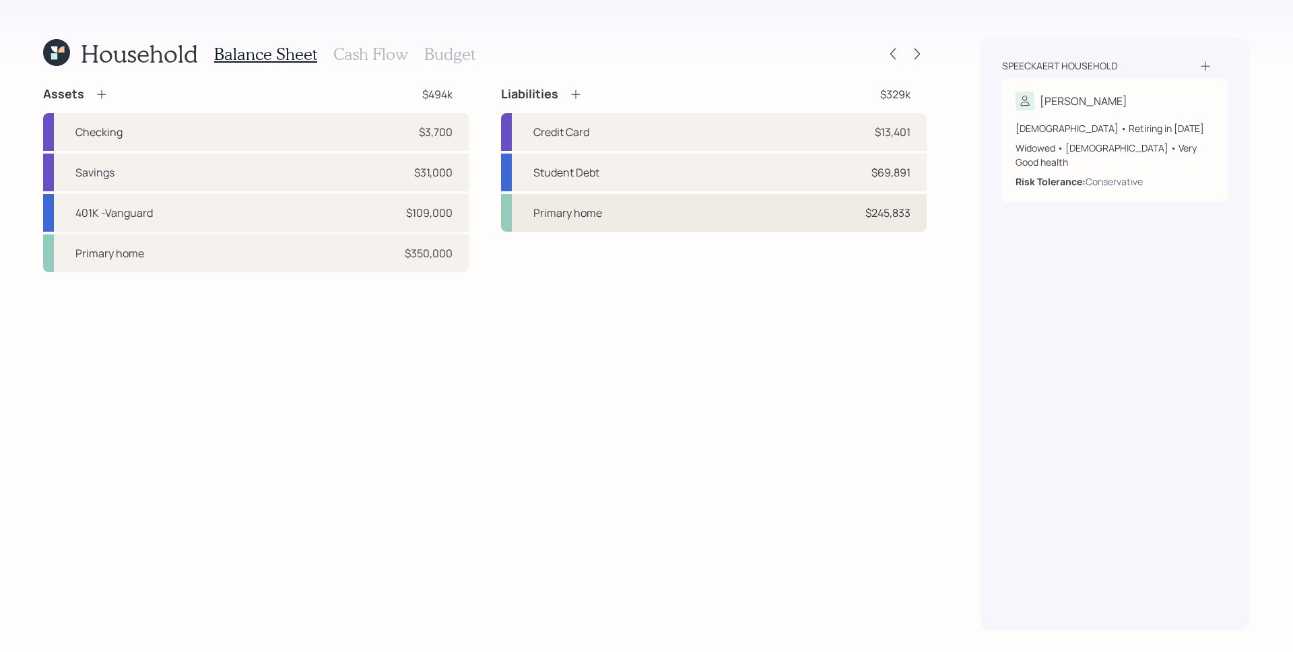
click at [871, 203] on div "Primary home $245,833" at bounding box center [714, 213] width 426 height 38
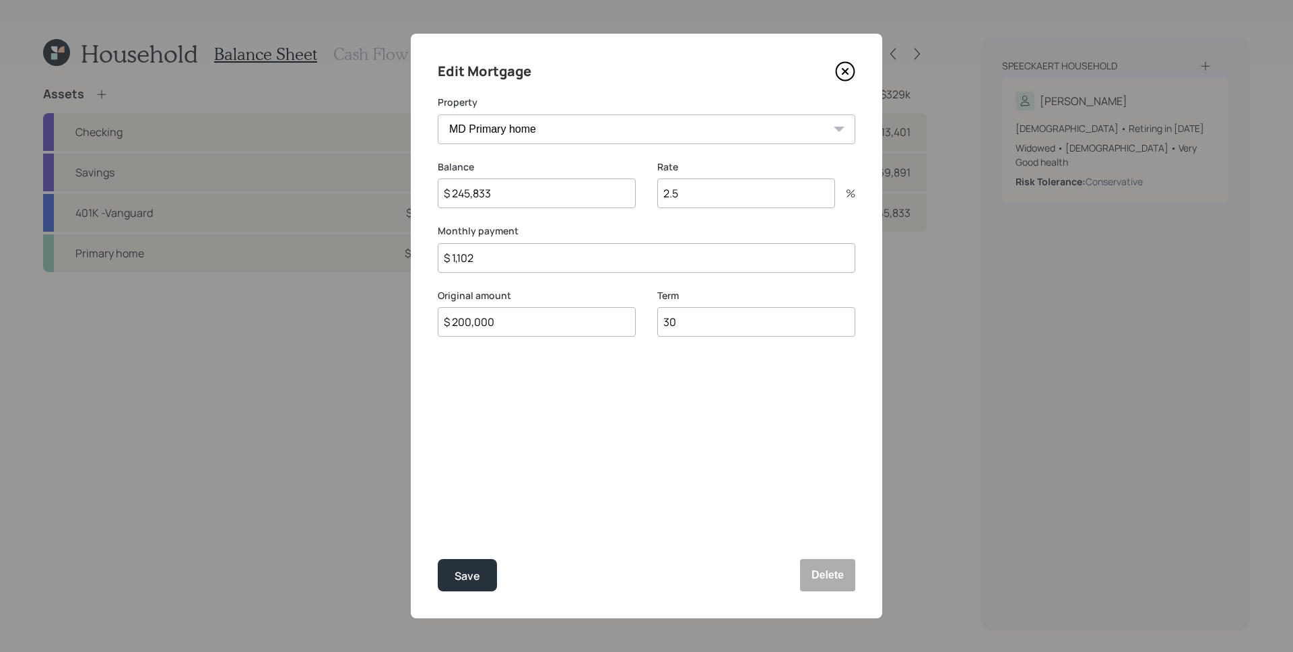
click at [847, 75] on icon at bounding box center [845, 71] width 20 height 20
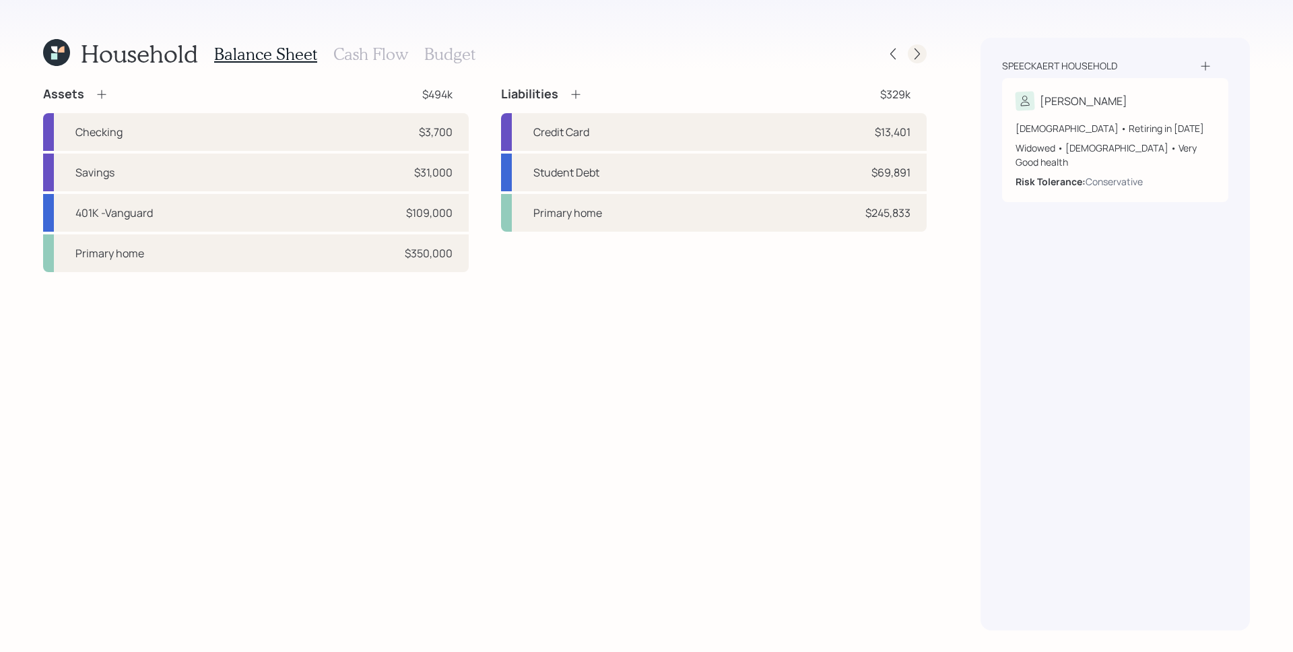
click at [922, 55] on icon at bounding box center [917, 53] width 13 height 13
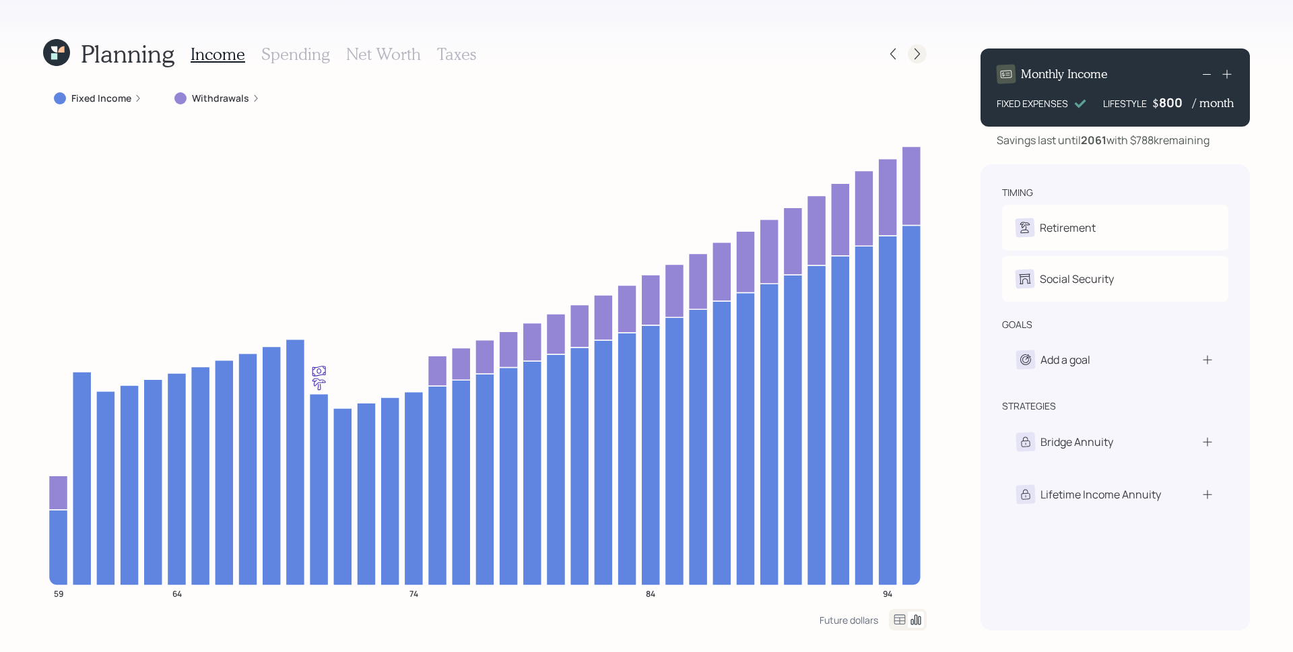
click at [915, 50] on icon at bounding box center [917, 53] width 13 height 13
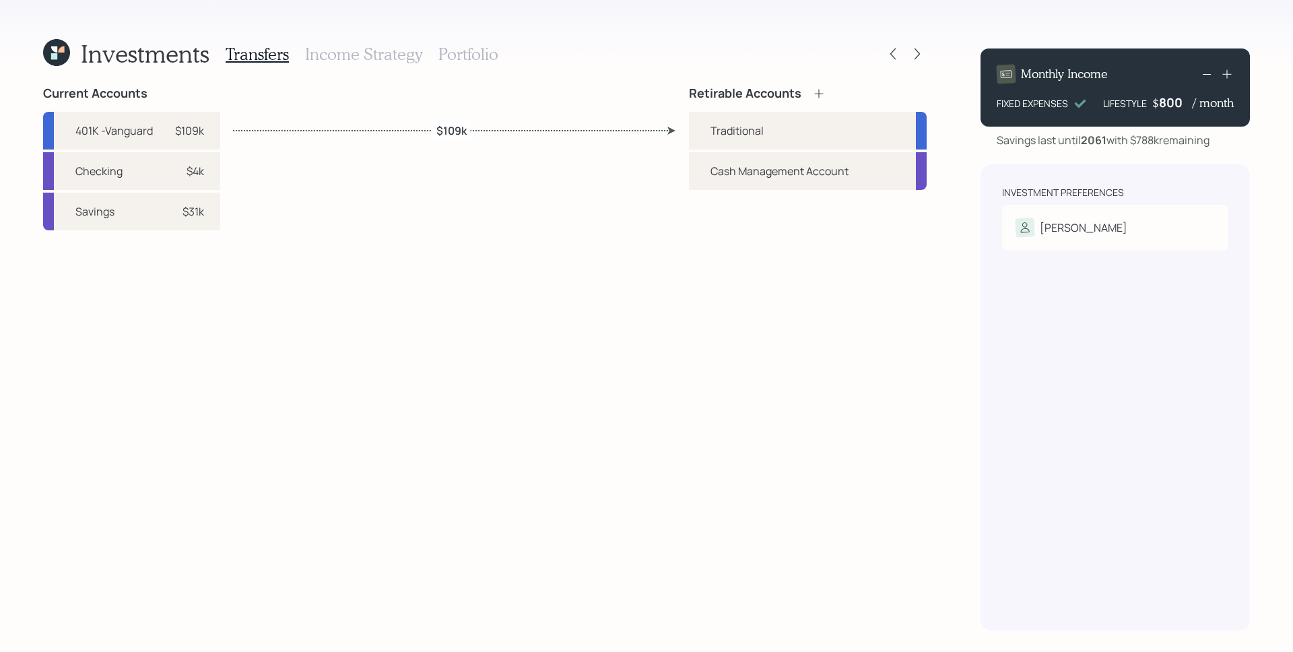
click at [366, 57] on h3 "Income Strategy" at bounding box center [363, 54] width 117 height 20
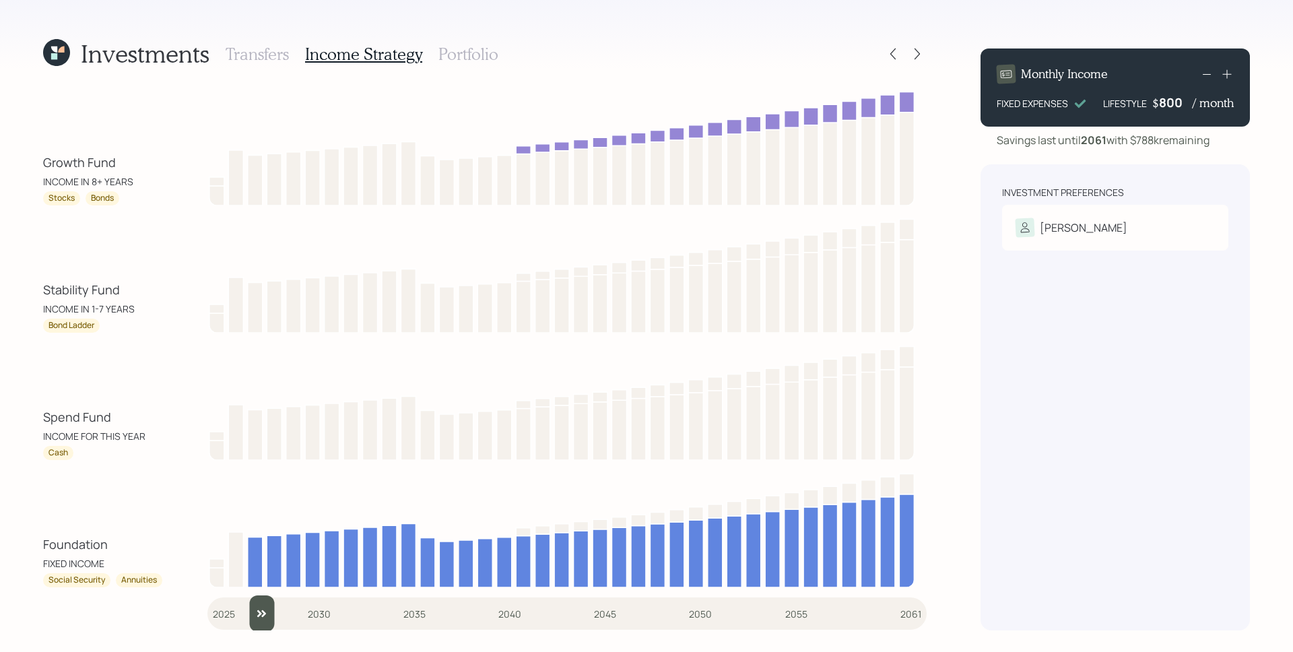
type input "2025"
drag, startPoint x: 218, startPoint y: 625, endPoint x: 46, endPoint y: 497, distance: 214.2
click at [207, 596] on input "slider" at bounding box center [567, 614] width 720 height 36
click at [458, 48] on h3 "Portfolio" at bounding box center [469, 54] width 60 height 20
